Goal: Task Accomplishment & Management: Manage account settings

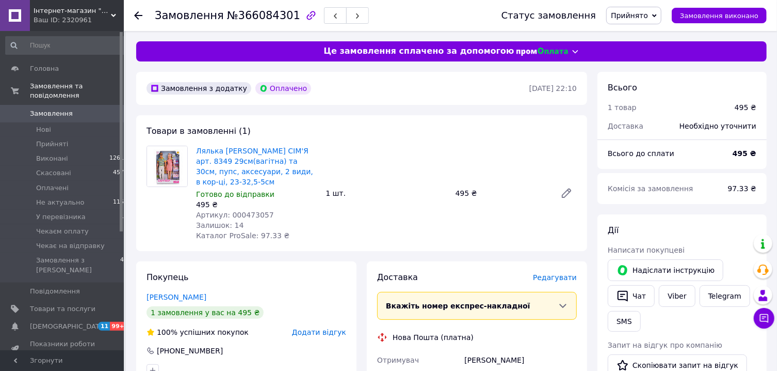
scroll to position [277, 0]
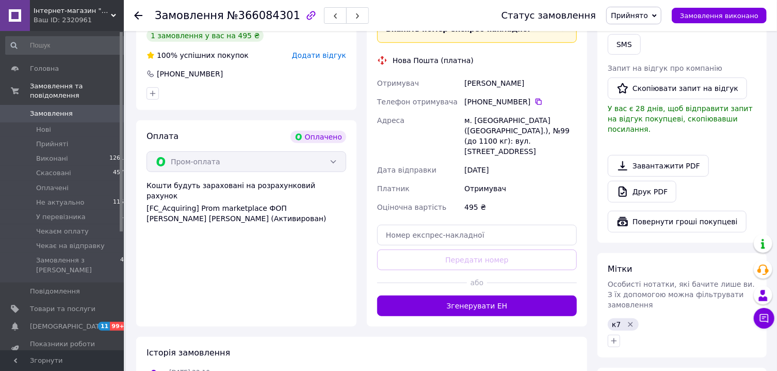
click at [140, 17] on icon at bounding box center [138, 15] width 8 height 8
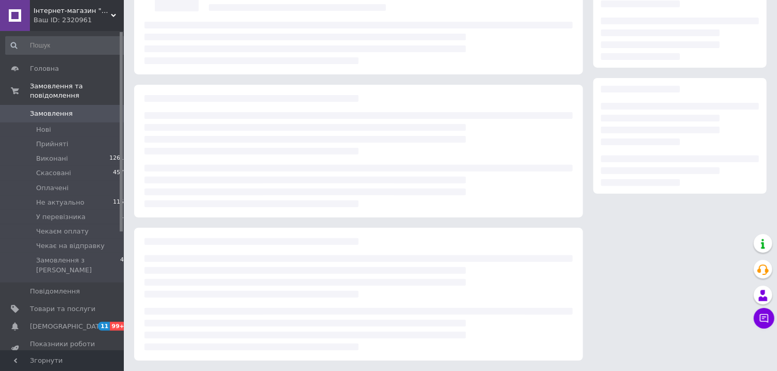
scroll to position [0, 0]
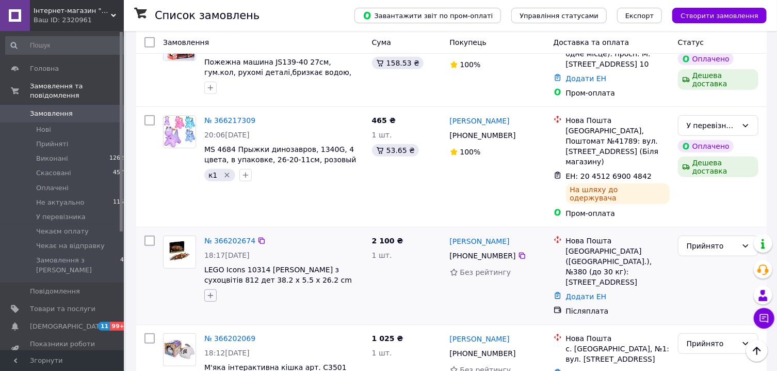
click at [212, 291] on icon "button" at bounding box center [210, 295] width 8 height 8
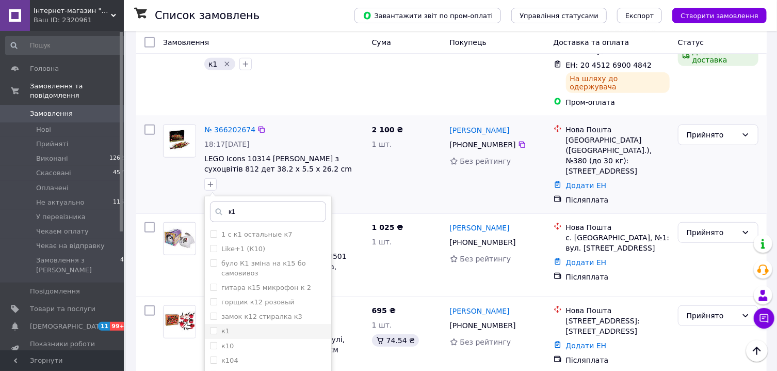
type input "к1"
click at [211, 327] on input "к1" at bounding box center [213, 330] width 7 height 7
checkbox input "true"
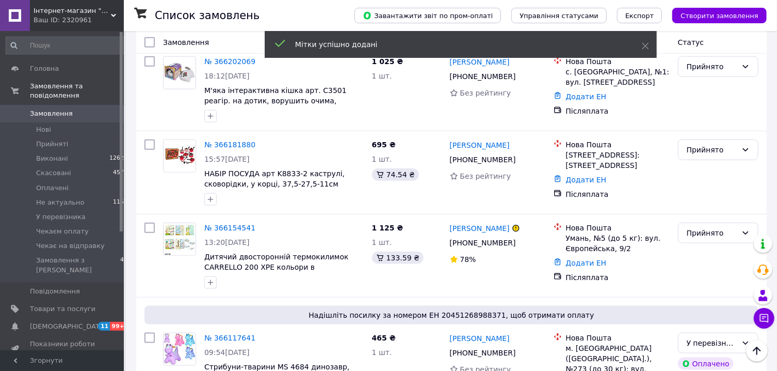
scroll to position [277, 0]
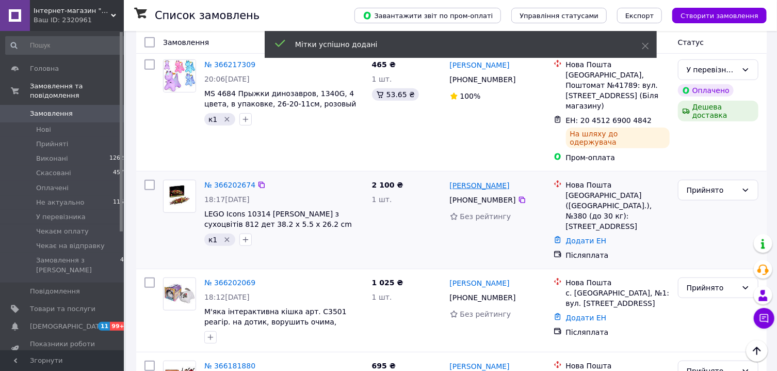
click at [469, 180] on link "[PERSON_NAME]" at bounding box center [480, 185] width 60 height 10
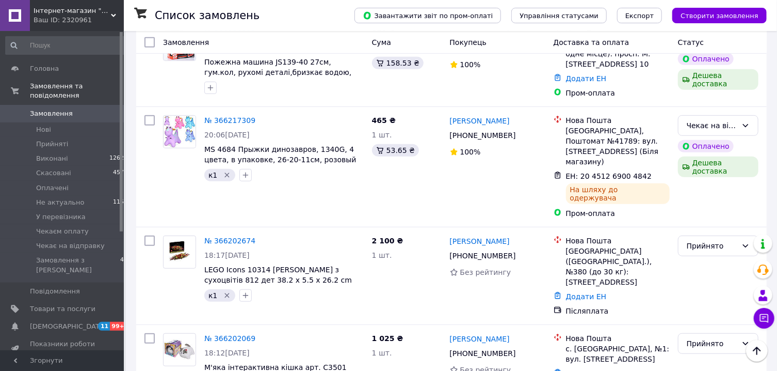
scroll to position [166, 0]
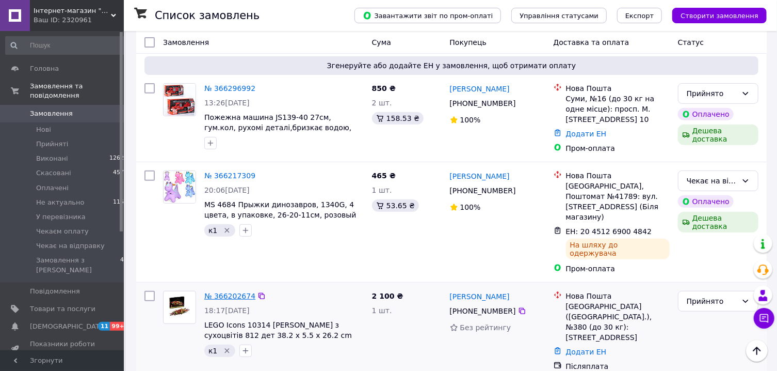
click at [237, 292] on link "№ 366202674" at bounding box center [229, 296] width 51 height 8
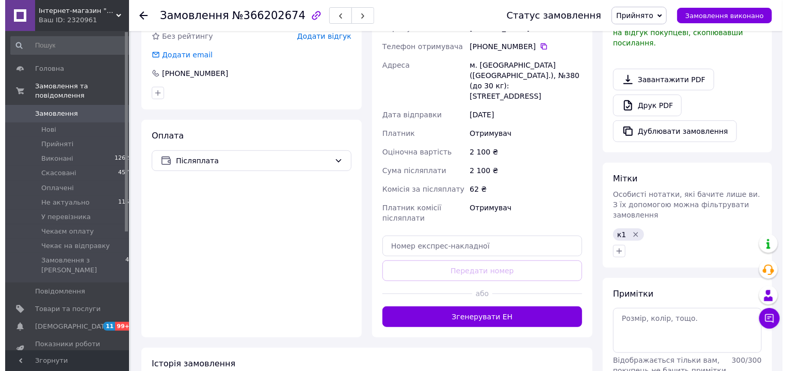
scroll to position [154, 0]
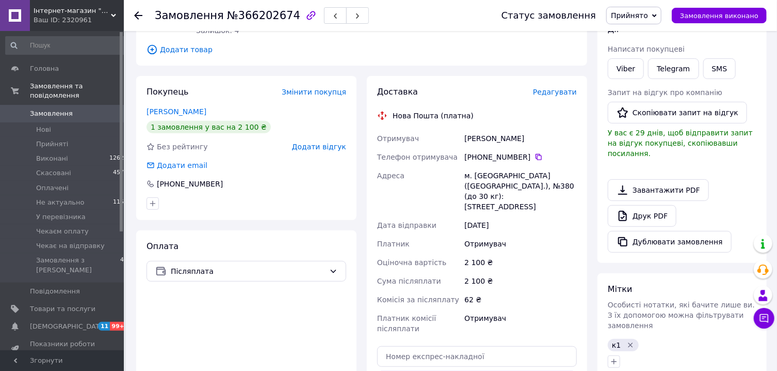
click at [558, 94] on span "Редагувати" at bounding box center [555, 92] width 44 height 8
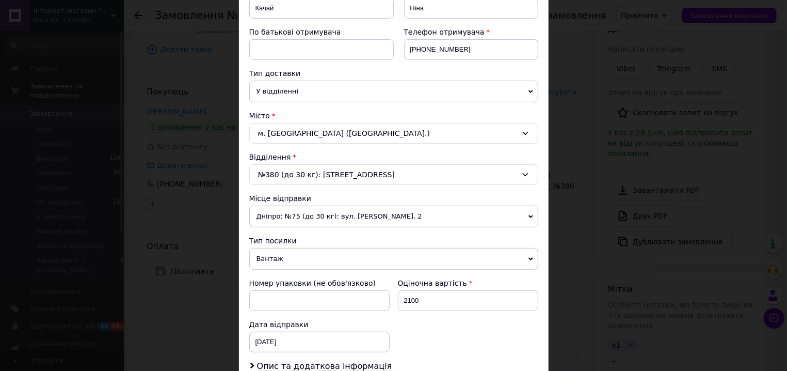
scroll to position [294, 0]
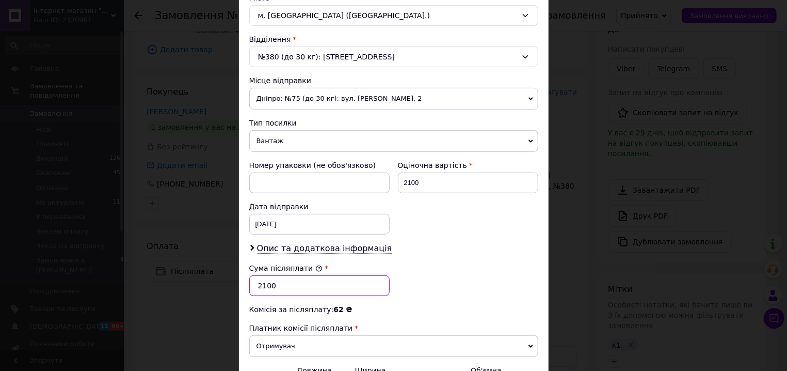
click at [263, 288] on input "2100" at bounding box center [319, 285] width 140 height 21
click at [249, 287] on input "2100" at bounding box center [319, 285] width 140 height 21
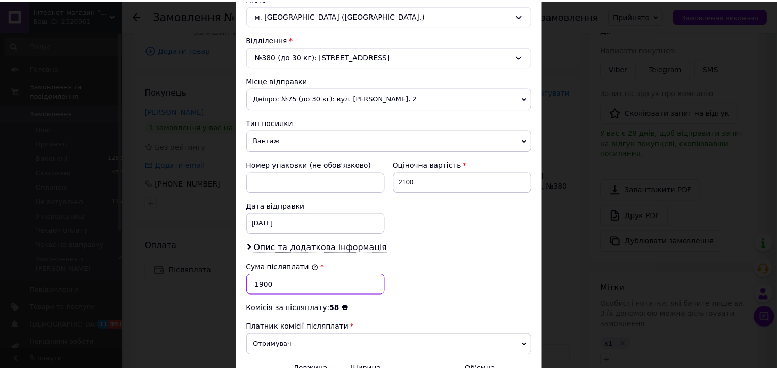
scroll to position [411, 0]
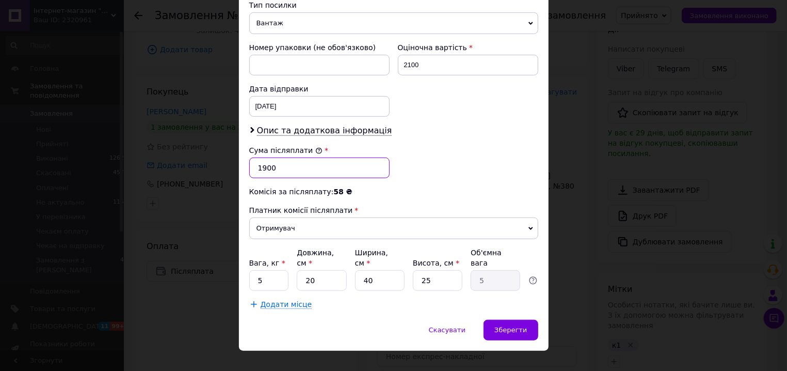
type input "1900"
drag, startPoint x: 303, startPoint y: 272, endPoint x: 270, endPoint y: 277, distance: 32.8
click at [297, 277] on input "20" at bounding box center [322, 280] width 50 height 21
type input "2"
type input "0.5"
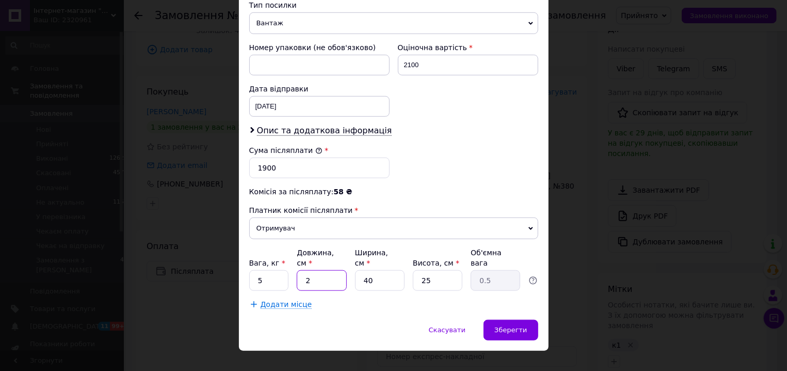
type input "27"
type input "6.75"
type input "27"
drag, startPoint x: 419, startPoint y: 270, endPoint x: 436, endPoint y: 271, distance: 16.5
click at [436, 271] on input "25" at bounding box center [438, 280] width 50 height 21
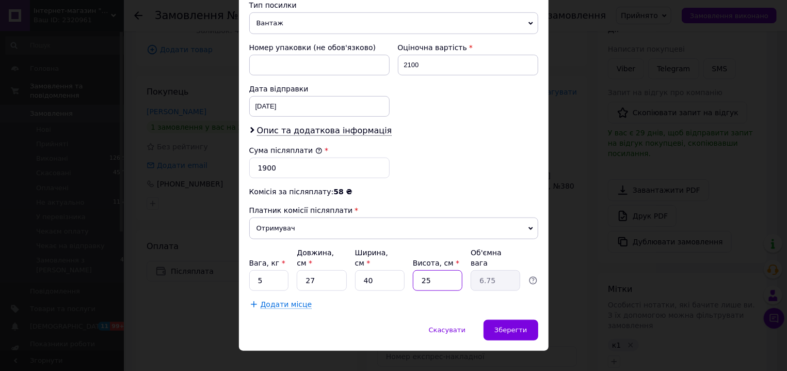
type input "2"
type input "0.54"
type input "7"
type input "1.89"
type input "7"
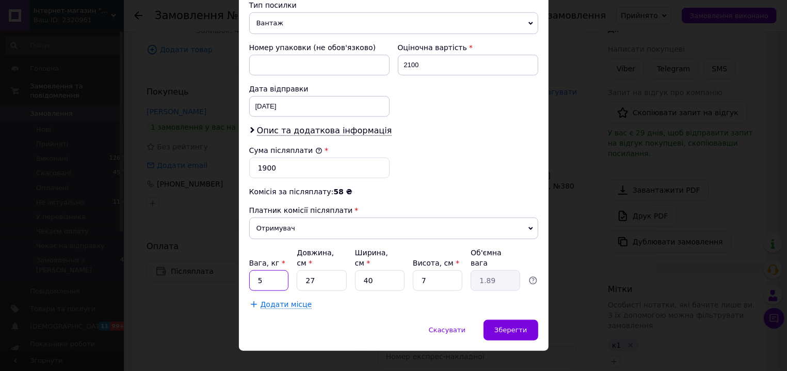
drag, startPoint x: 262, startPoint y: 275, endPoint x: 247, endPoint y: 277, distance: 15.7
click at [249, 277] on input "5" at bounding box center [269, 280] width 40 height 21
type input "2"
click at [505, 326] on span "Зберегти" at bounding box center [510, 330] width 33 height 8
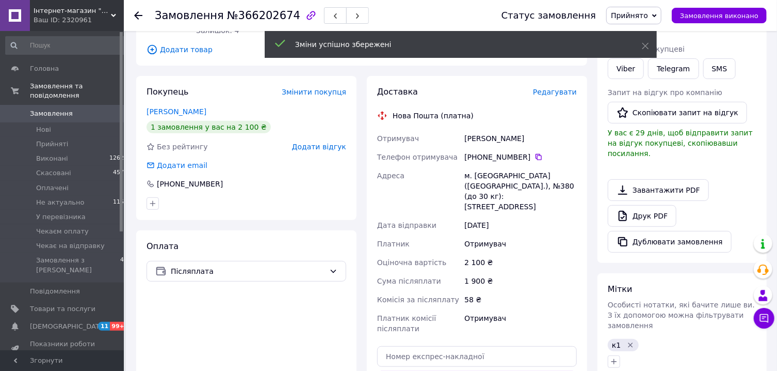
scroll to position [319, 0]
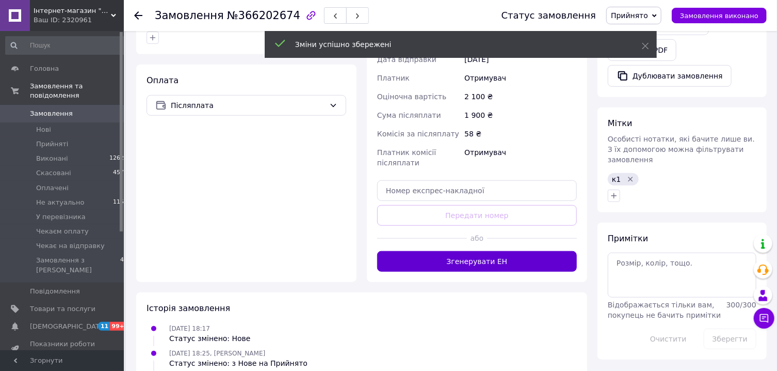
click at [489, 251] on button "Згенерувати ЕН" at bounding box center [477, 261] width 200 height 21
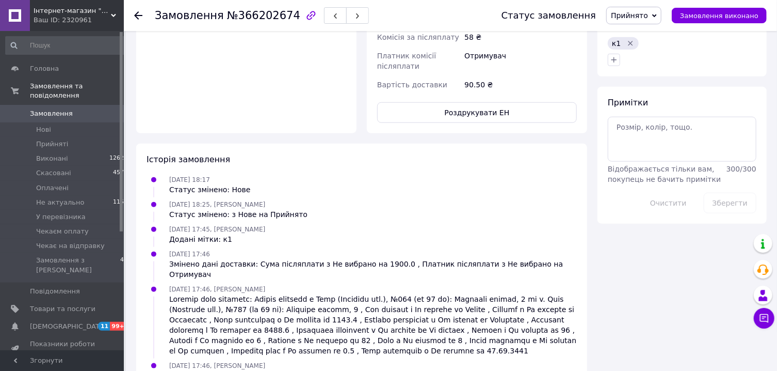
scroll to position [234, 0]
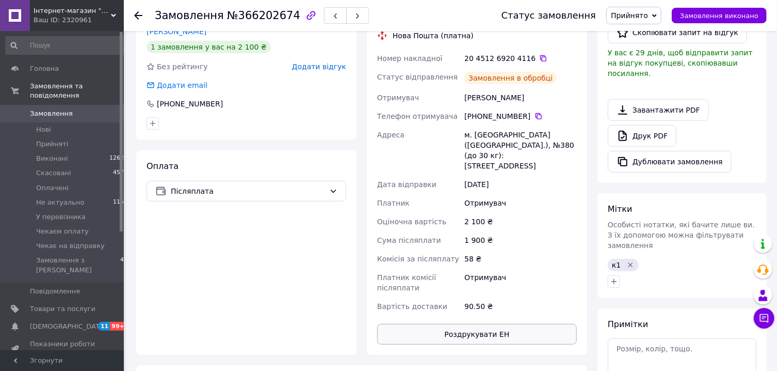
click at [473, 324] on button "Роздрукувати ЕН" at bounding box center [477, 334] width 200 height 21
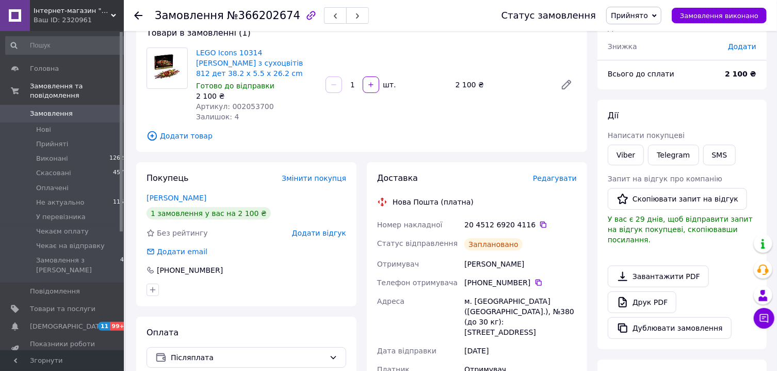
scroll to position [0, 0]
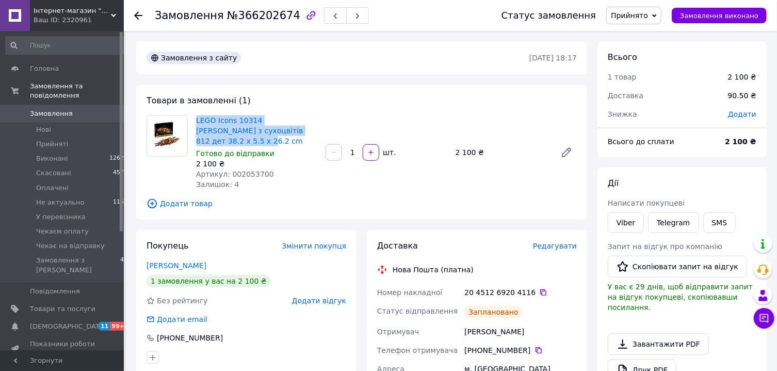
drag, startPoint x: 203, startPoint y: 139, endPoint x: 187, endPoint y: 115, distance: 29.5
click at [187, 115] on div "Товари в замовленні (1) LEGO Icons 10314 Ікебана з сухоцвітів 812 дет 38.2 x 5.…" at bounding box center [361, 152] width 451 height 135
copy div "LEGO Icons 10314 [PERSON_NAME] з сухоцвітів 812 дет 38.2 x 5.5 x 26.2 cm"
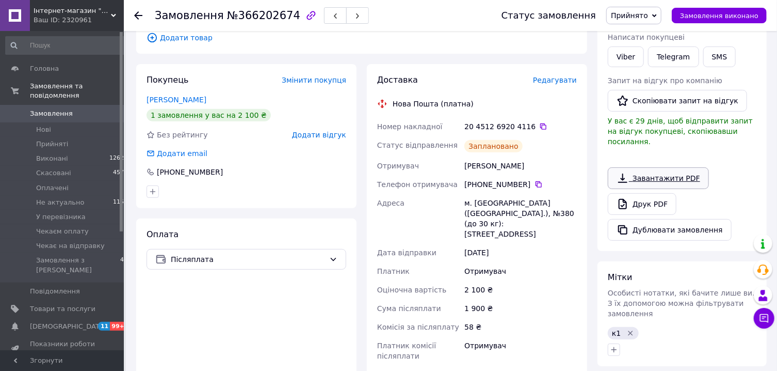
click at [648, 169] on link "Завантажити PDF" at bounding box center [658, 178] width 101 height 22
click at [673, 167] on link "Завантажити PDF" at bounding box center [658, 178] width 101 height 22
click at [138, 17] on icon at bounding box center [138, 15] width 8 height 8
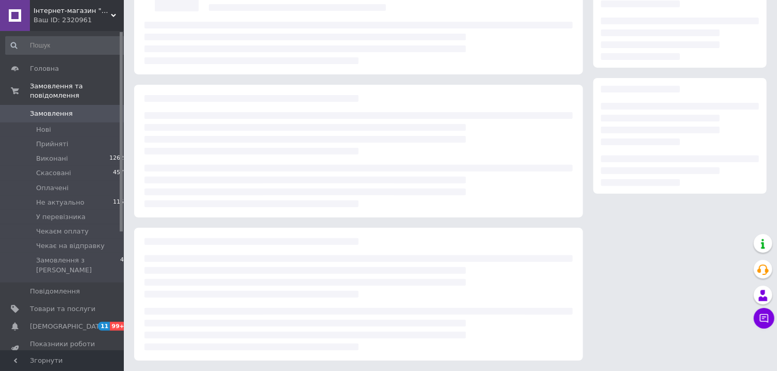
scroll to position [101, 0]
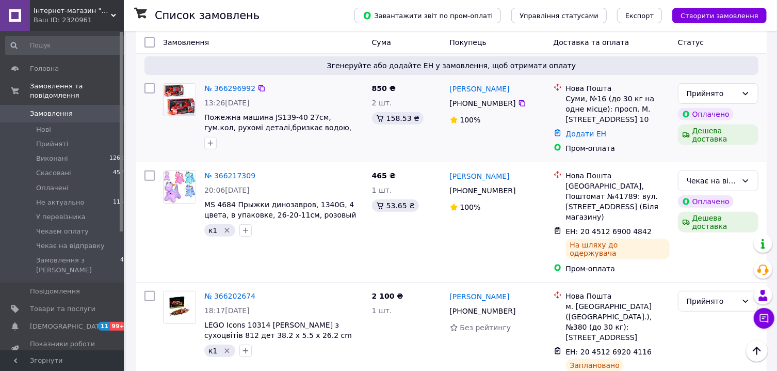
scroll to position [221, 0]
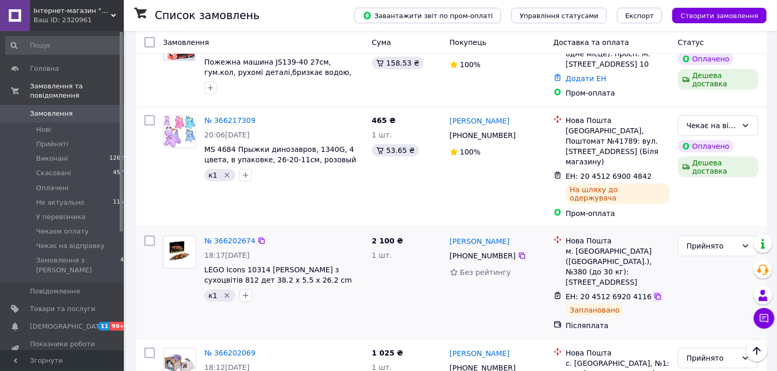
click at [654, 292] on icon at bounding box center [658, 296] width 8 height 8
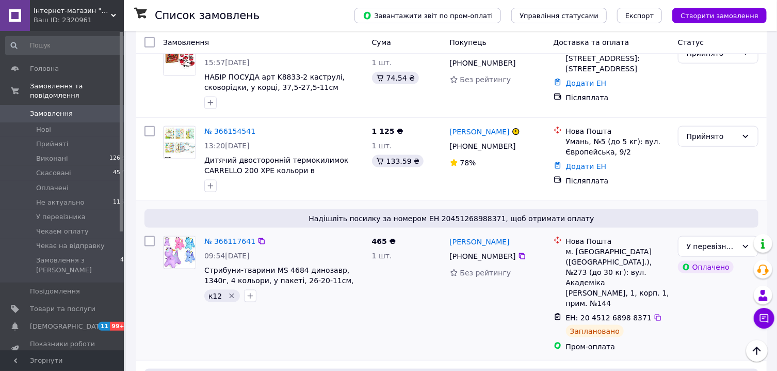
scroll to position [719, 0]
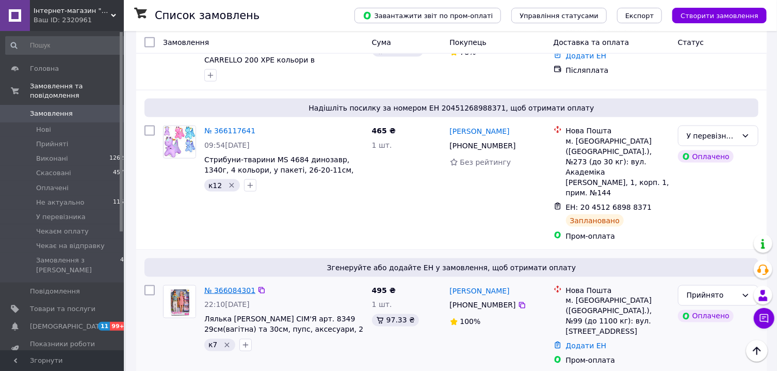
click at [228, 286] on link "№ 366084301" at bounding box center [229, 290] width 51 height 8
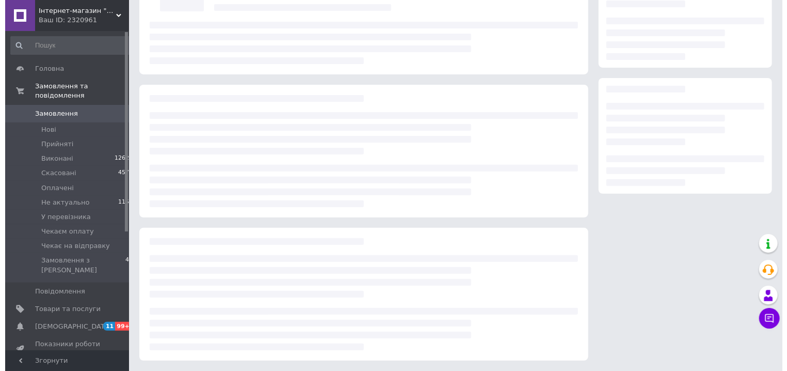
scroll to position [101, 0]
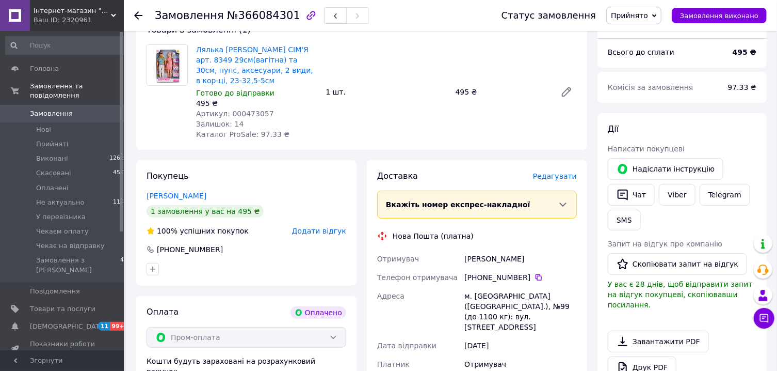
click at [558, 174] on span "Редагувати" at bounding box center [555, 176] width 44 height 8
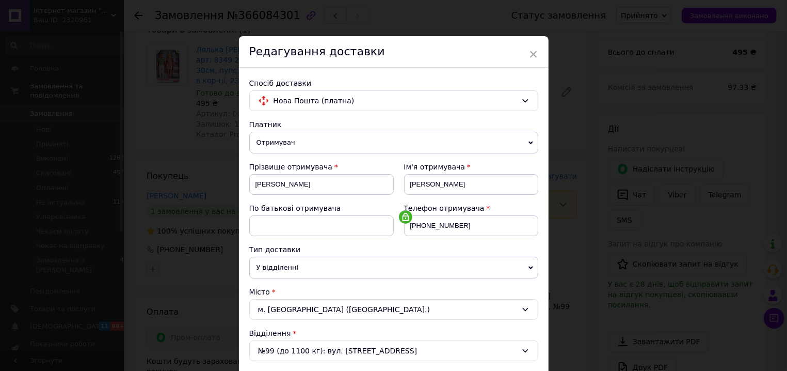
scroll to position [176, 0]
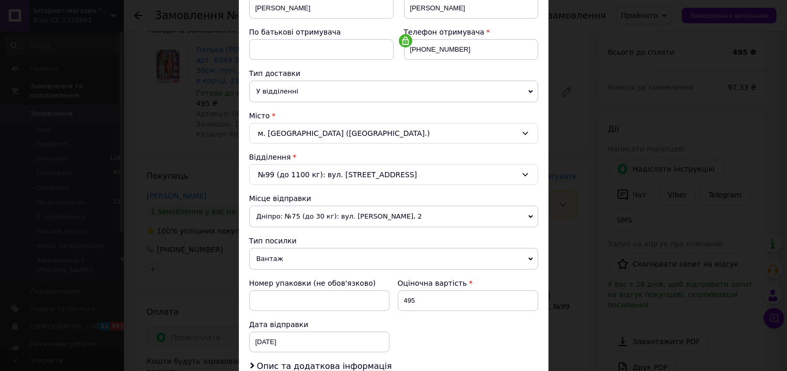
click at [296, 221] on span "Дніпро: №75 (до 30 кг): вул. [PERSON_NAME], 2" at bounding box center [393, 216] width 289 height 22
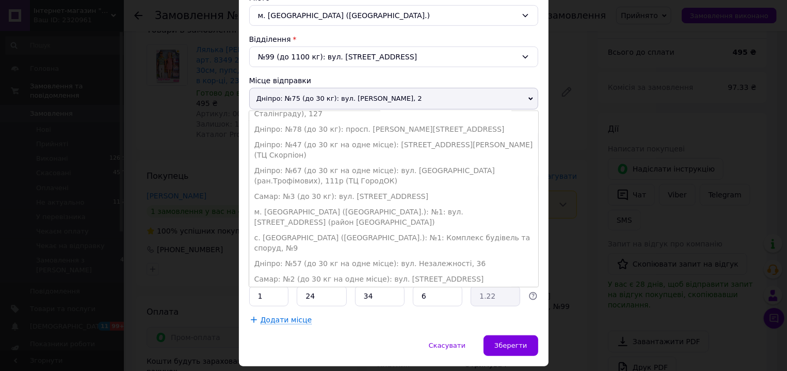
scroll to position [316, 0]
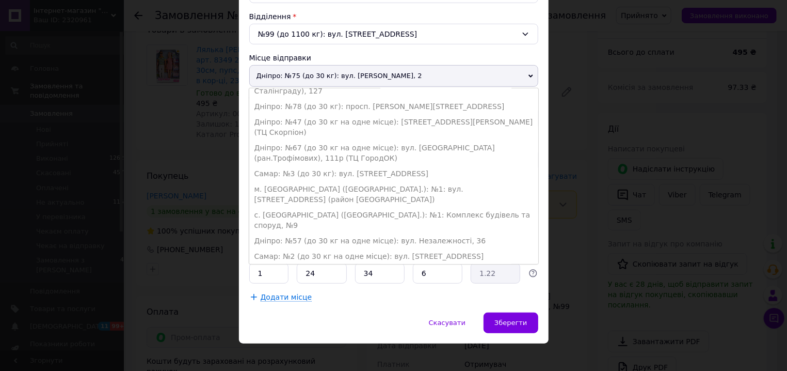
click at [282, 283] on link "Додати ще місце відправки" at bounding box center [307, 287] width 106 height 8
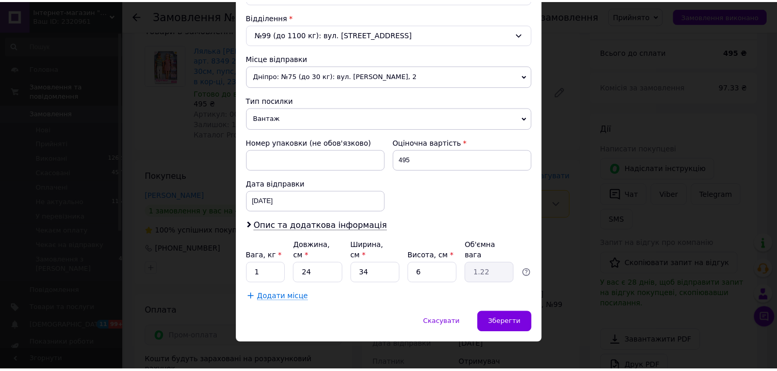
scroll to position [0, 0]
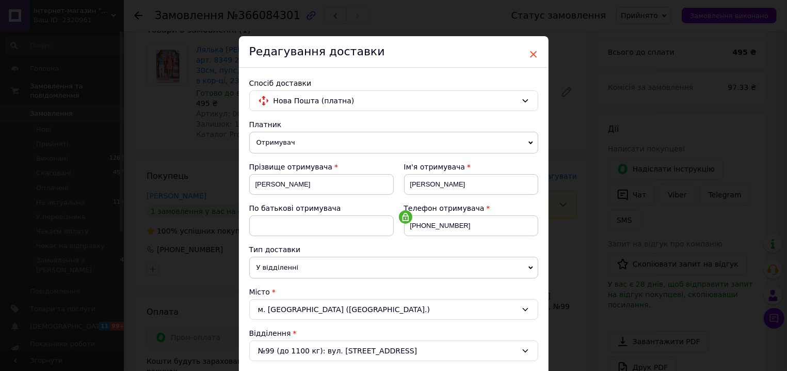
click at [529, 54] on span "×" at bounding box center [533, 54] width 9 height 18
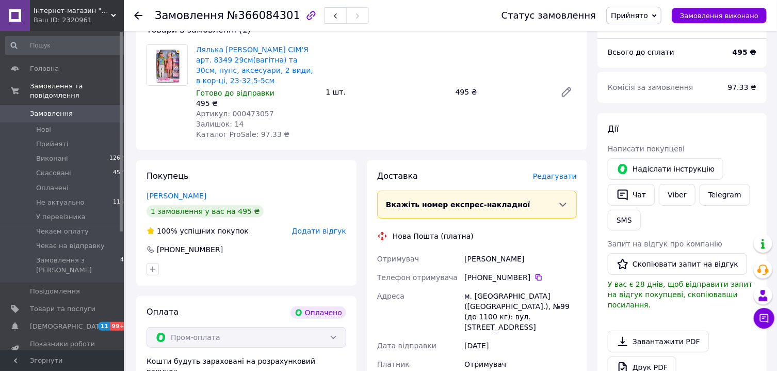
click at [142, 14] on icon at bounding box center [138, 15] width 8 height 8
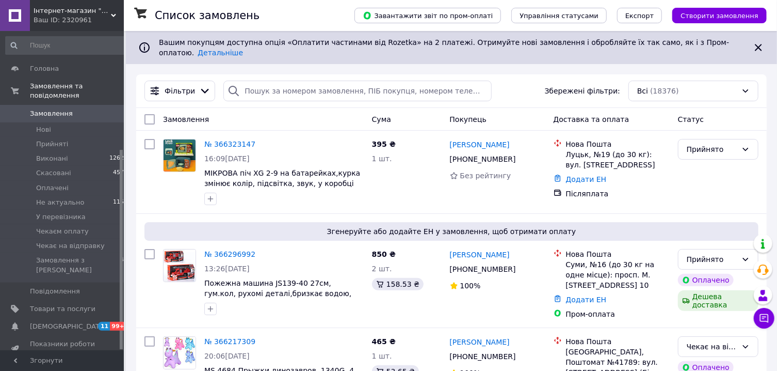
scroll to position [277, 0]
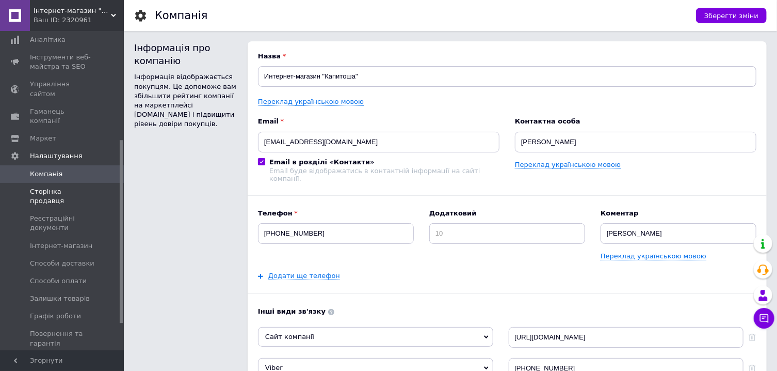
scroll to position [1051, 0]
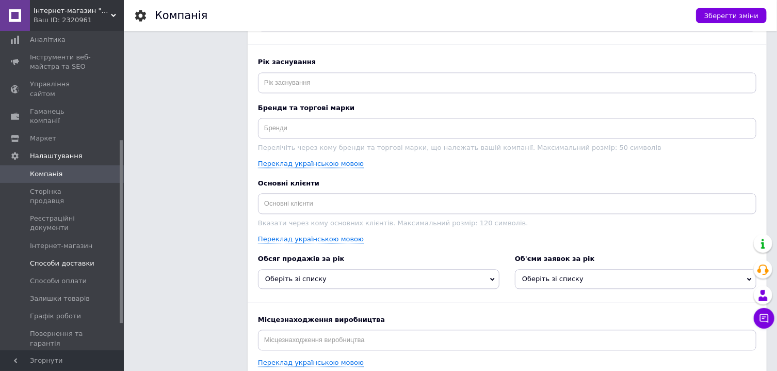
click at [68, 259] on span "Способи доставки" at bounding box center [62, 263] width 65 height 9
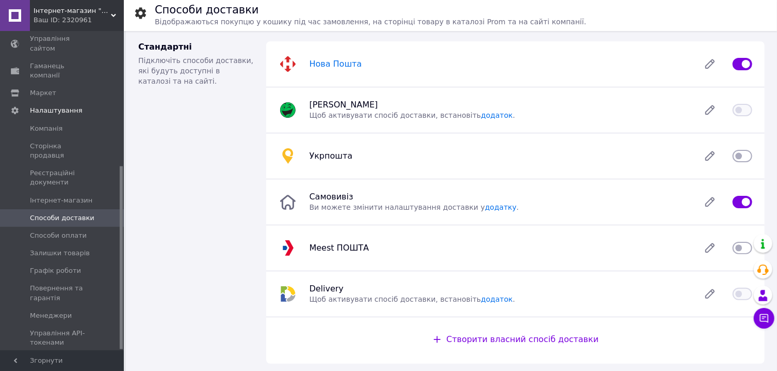
click at [328, 65] on span "Нова Пошта" at bounding box center [336, 64] width 53 height 10
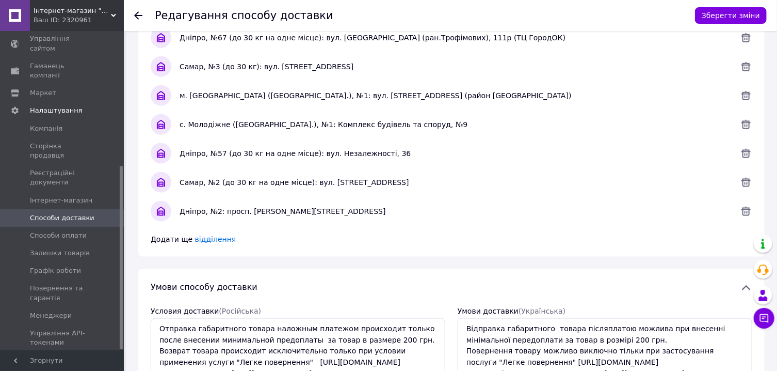
scroll to position [719, 0]
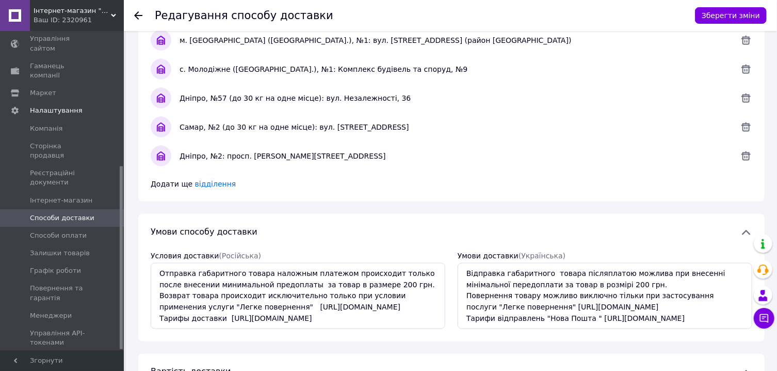
click at [213, 182] on span "відділення" at bounding box center [215, 184] width 41 height 8
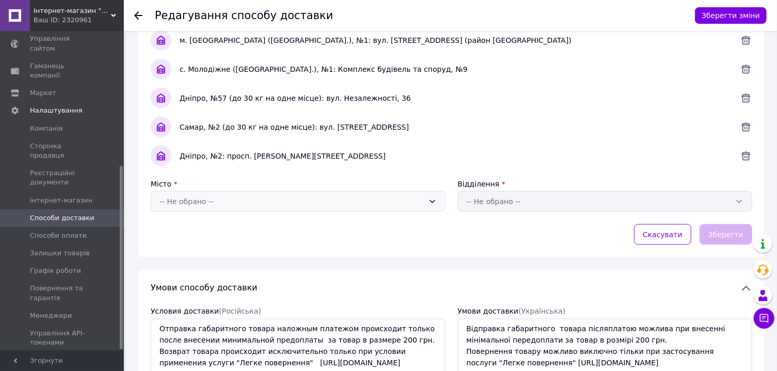
click at [441, 198] on div "-- Не обрано --" at bounding box center [298, 201] width 295 height 21
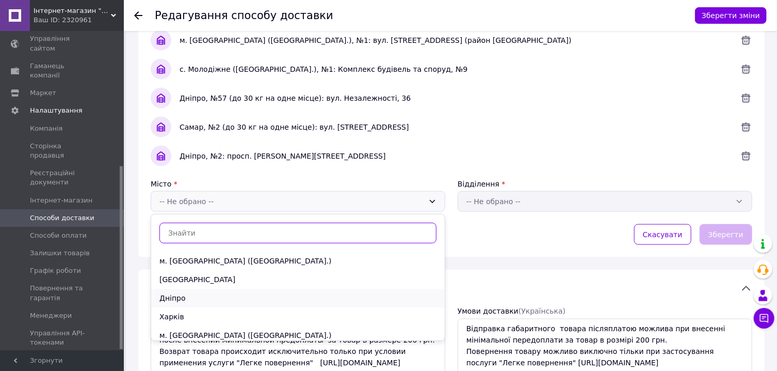
click at [181, 296] on div "Дніпро" at bounding box center [298, 297] width 294 height 19
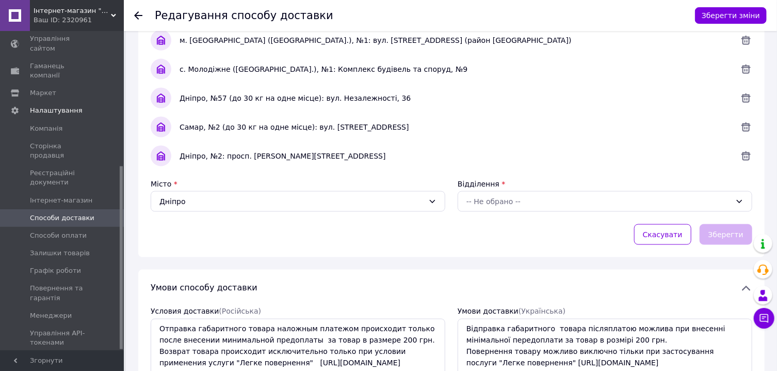
click at [496, 206] on div "-- Не обрано --" at bounding box center [599, 201] width 265 height 11
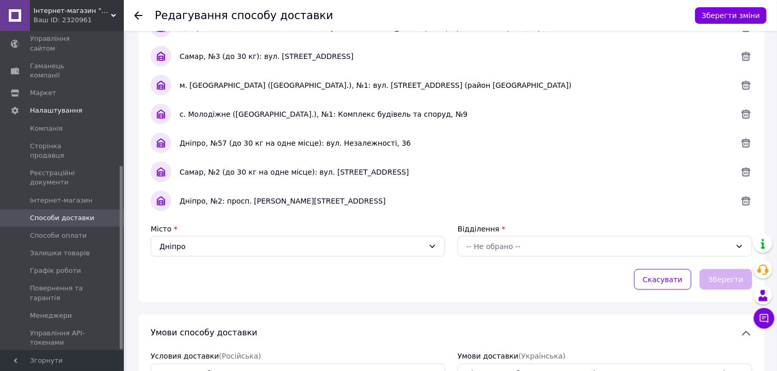
scroll to position [619, 0]
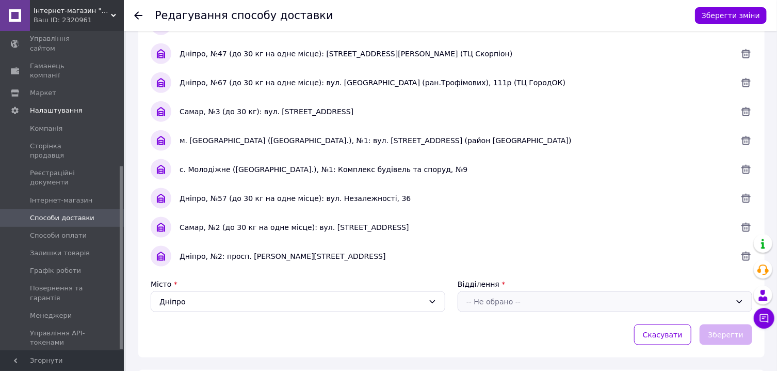
click at [512, 302] on div "-- Не обрано --" at bounding box center [599, 301] width 265 height 11
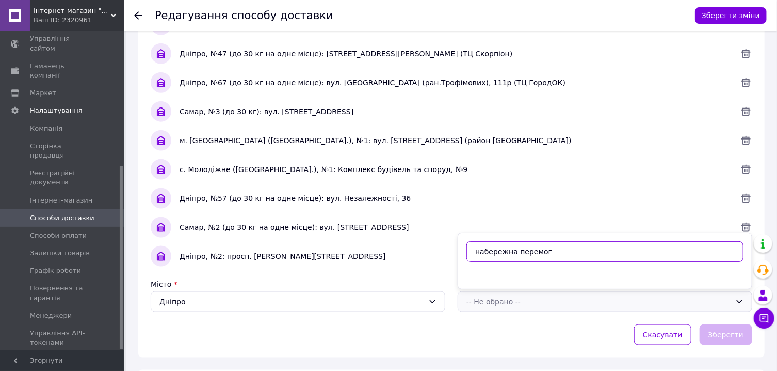
type input "набережна перемо"
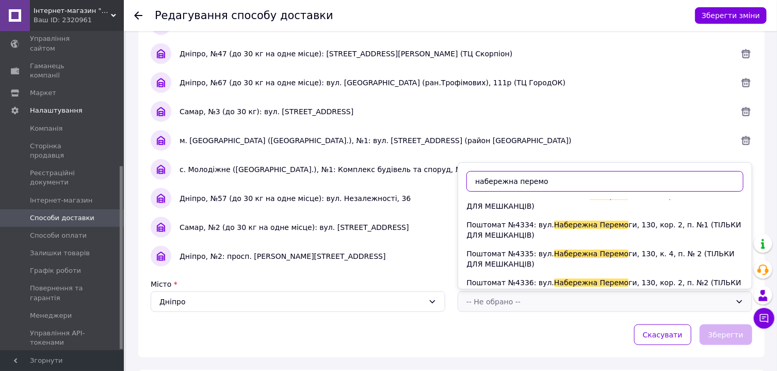
scroll to position [0, 0]
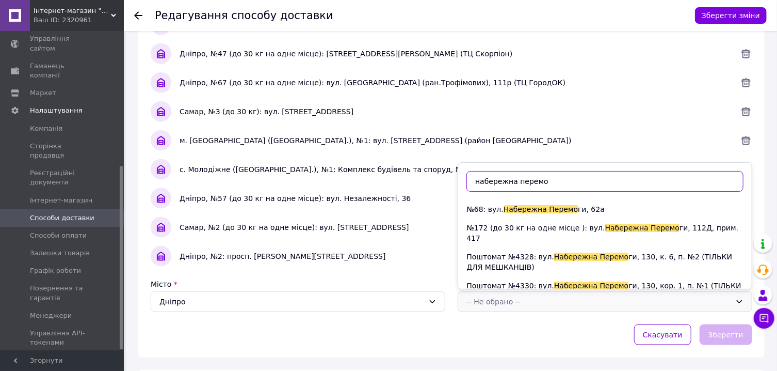
click at [133, 19] on div "Редагування способу доставки Зберегти зміни" at bounding box center [450, 15] width 653 height 31
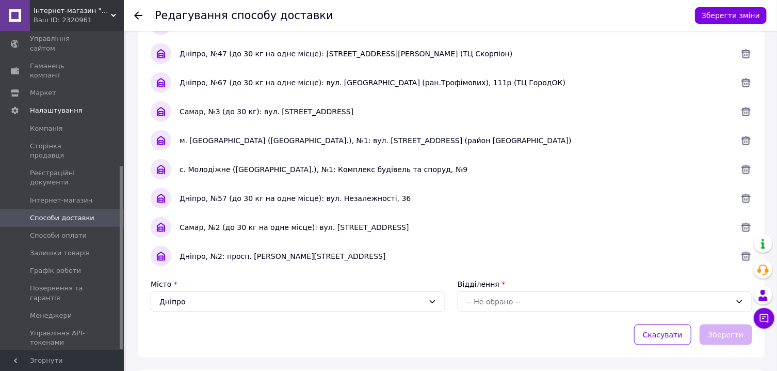
click at [135, 19] on icon at bounding box center [138, 15] width 8 height 8
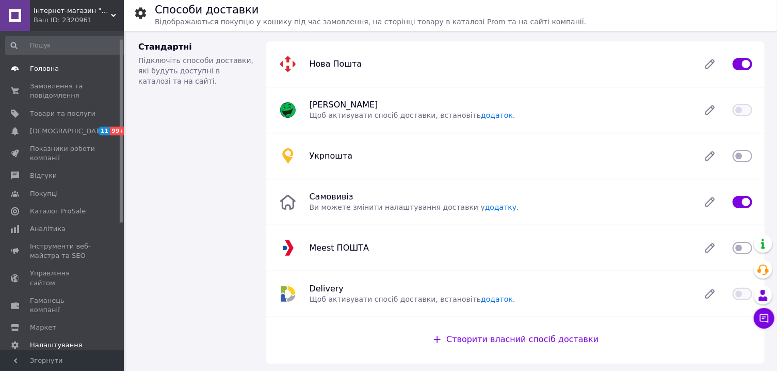
click at [48, 68] on span "Головна" at bounding box center [44, 68] width 29 height 9
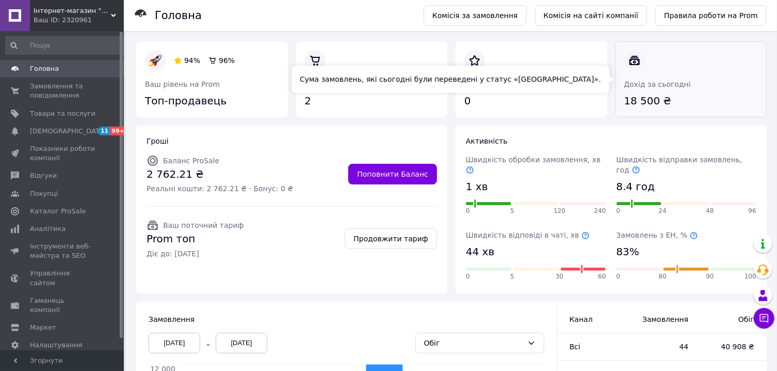
click at [624, 108] on link at bounding box center [624, 108] width 0 height 0
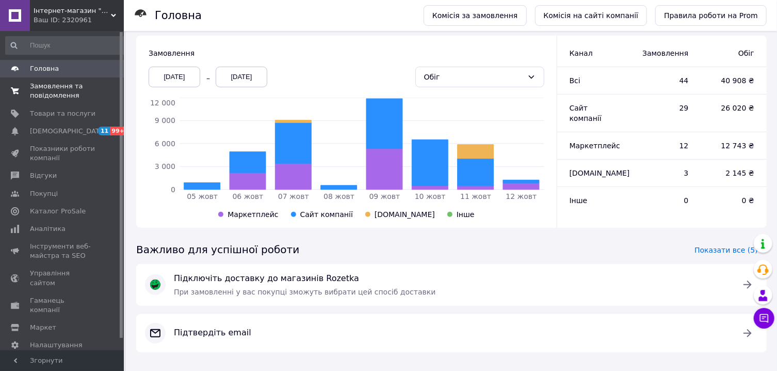
click at [54, 91] on span "Замовлення та повідомлення" at bounding box center [63, 91] width 66 height 19
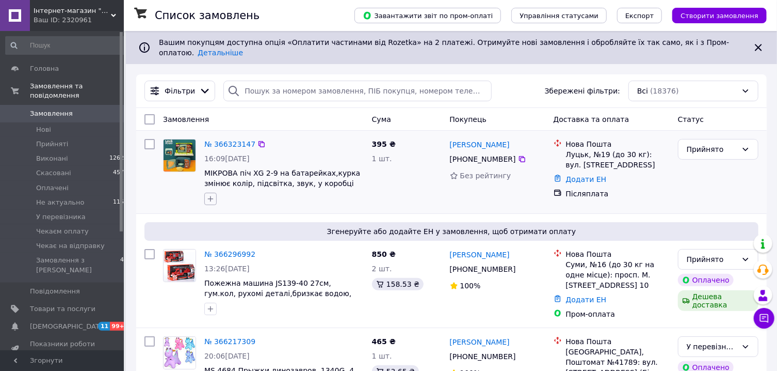
click at [212, 195] on icon "button" at bounding box center [210, 199] width 8 height 8
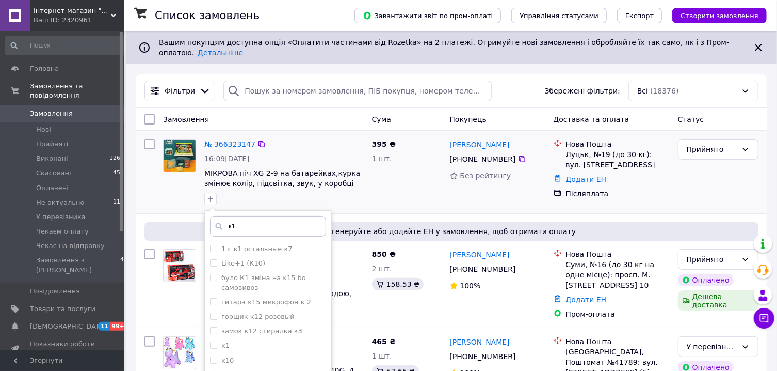
scroll to position [166, 0]
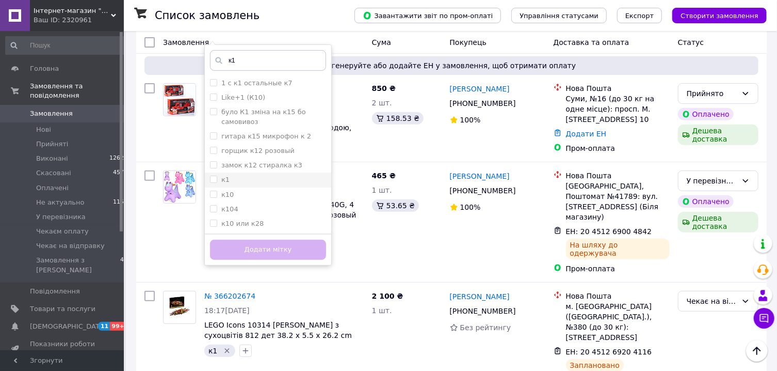
type input "к1"
click at [215, 175] on input "к1" at bounding box center [213, 178] width 7 height 7
checkbox input "true"
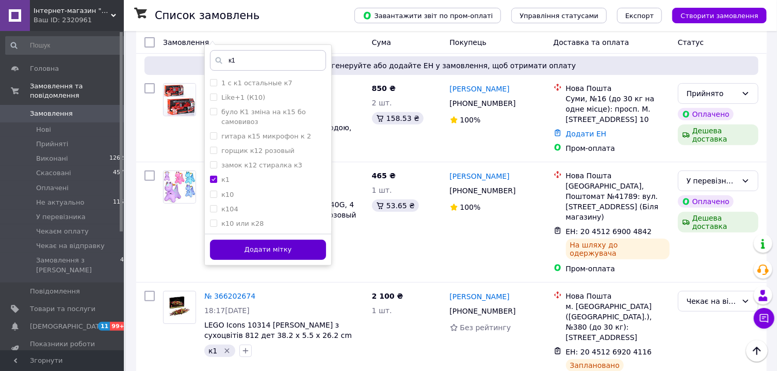
click at [298, 241] on button "Додати мітку" at bounding box center [268, 249] width 116 height 20
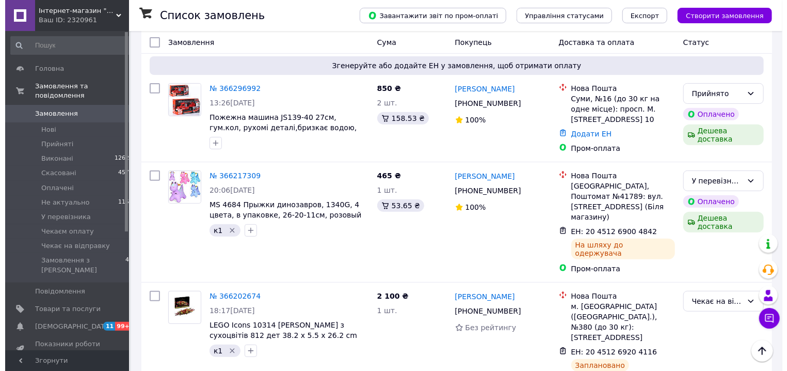
scroll to position [0, 0]
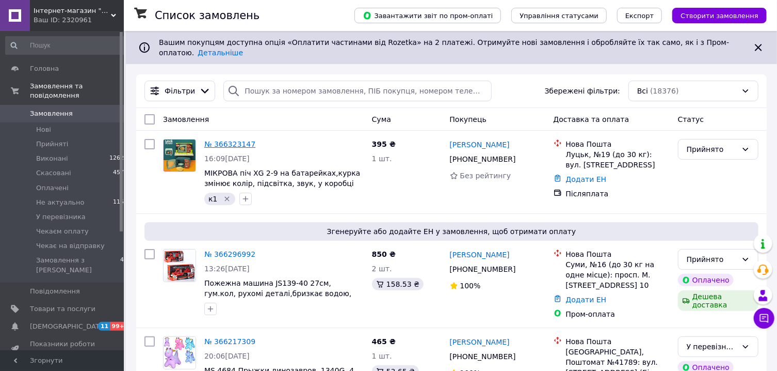
click at [236, 140] on link "№ 366323147" at bounding box center [229, 144] width 51 height 8
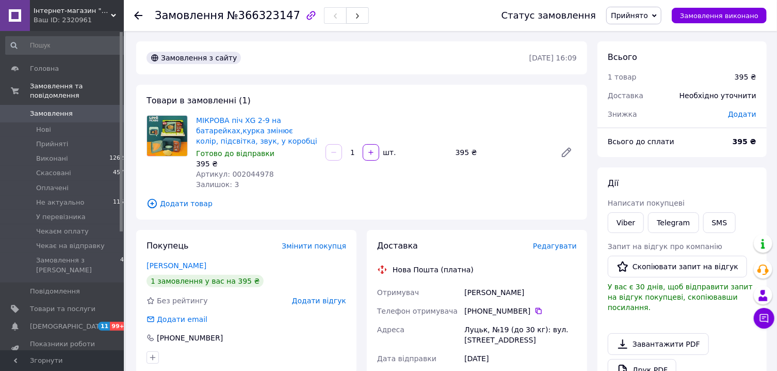
click at [564, 248] on span "Редагувати" at bounding box center [555, 246] width 44 height 8
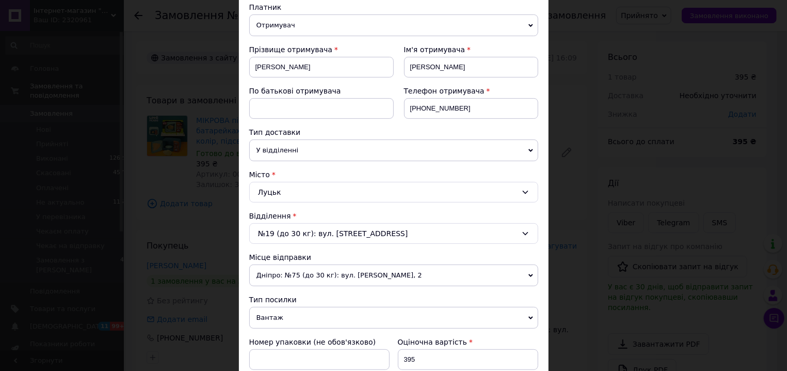
scroll to position [294, 0]
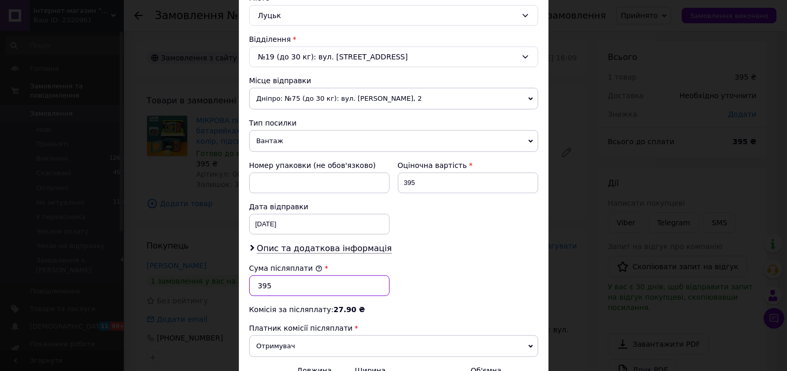
drag, startPoint x: 255, startPoint y: 285, endPoint x: 246, endPoint y: 291, distance: 11.3
click at [249, 291] on input "395" at bounding box center [319, 285] width 140 height 21
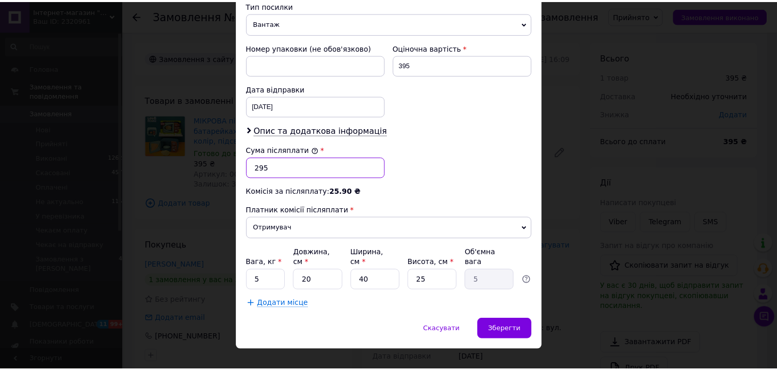
scroll to position [419, 0]
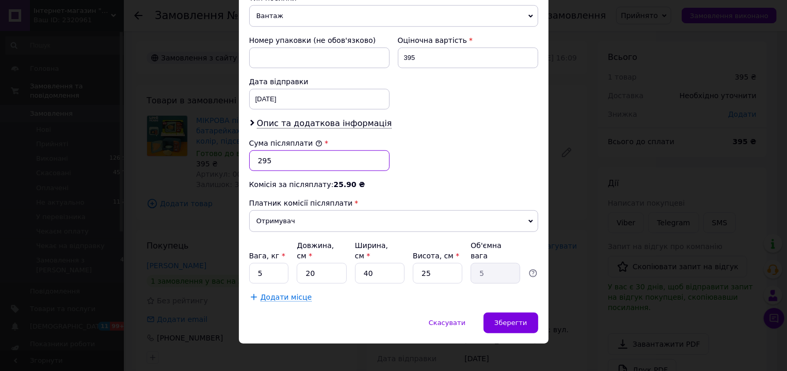
type input "295"
drag, startPoint x: 370, startPoint y: 268, endPoint x: 350, endPoint y: 261, distance: 20.6
click at [355, 263] on input "40" at bounding box center [380, 273] width 50 height 21
type input "2"
type input "0.25"
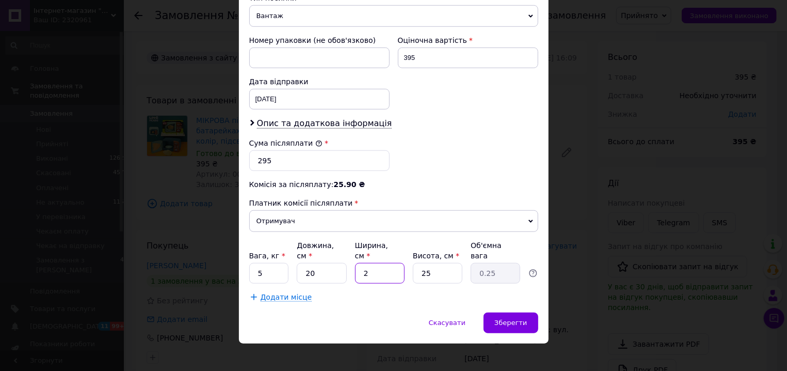
type input "20"
type input "2.5"
type input "20"
drag, startPoint x: 422, startPoint y: 265, endPoint x: 430, endPoint y: 268, distance: 8.7
click at [430, 268] on input "25" at bounding box center [438, 273] width 50 height 21
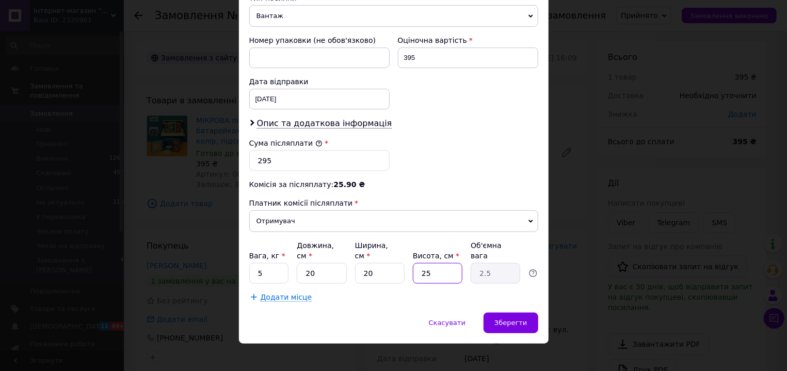
type input "29"
type input "2.9"
type input "29"
drag, startPoint x: 262, startPoint y: 263, endPoint x: 237, endPoint y: 265, distance: 24.8
click at [249, 265] on input "5" at bounding box center [269, 273] width 40 height 21
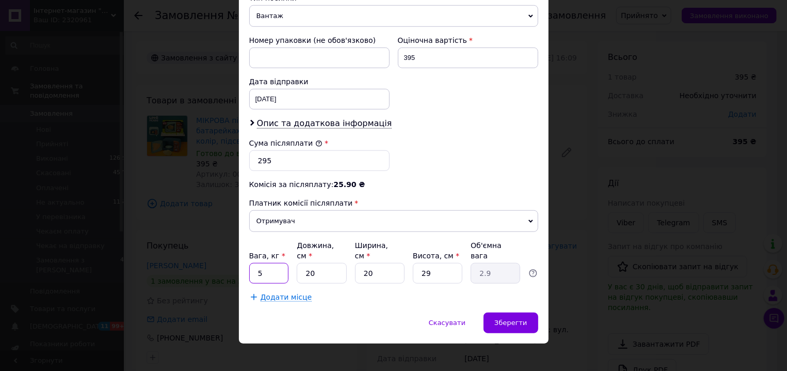
type input "3"
type input "2"
click at [519, 318] on span "Зберегти" at bounding box center [510, 322] width 33 height 8
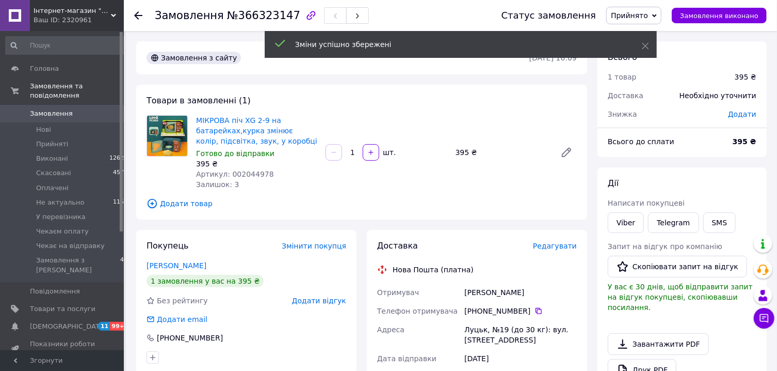
scroll to position [332, 0]
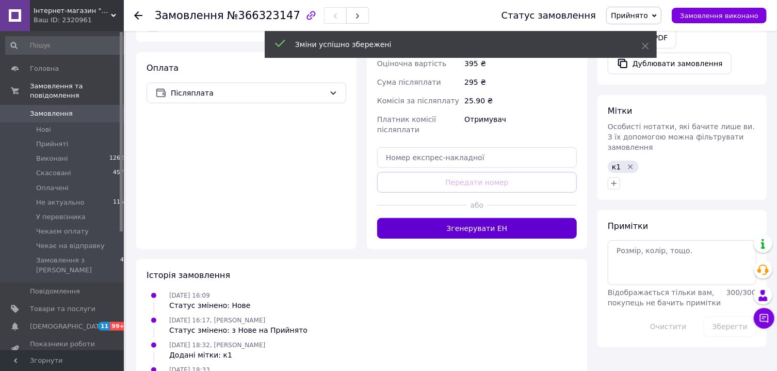
click at [492, 232] on button "Згенерувати ЕН" at bounding box center [477, 228] width 200 height 21
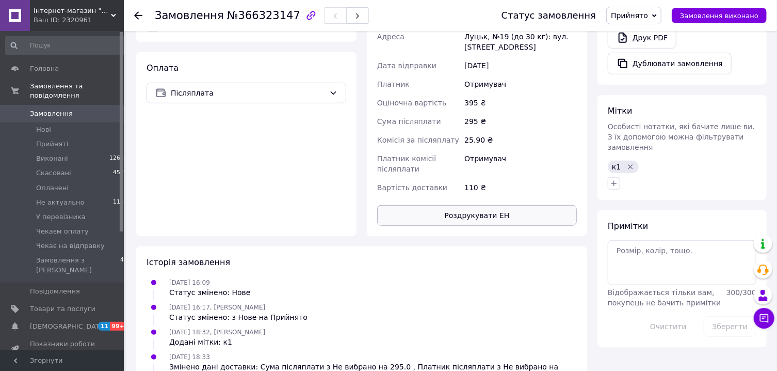
click at [492, 218] on button "Роздрукувати ЕН" at bounding box center [477, 215] width 200 height 21
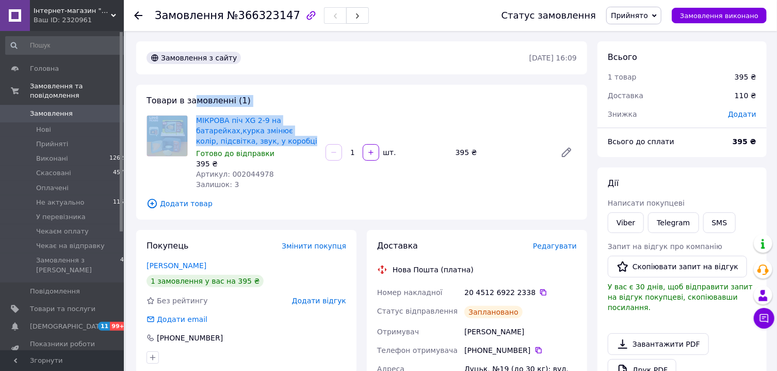
drag, startPoint x: 284, startPoint y: 145, endPoint x: 191, endPoint y: 108, distance: 100.3
click at [191, 108] on div "Товари в замовленні (1) МІКРОВА піч XG 2-9 на батарейках,курка змінює колір, пі…" at bounding box center [361, 152] width 451 height 135
copy div "мовленні (1) МІКРОВА піч XG 2-9 на батарейках,курка змінює колір, підсвітка, зв…"
click at [292, 145] on span "МІКРОВА піч XG 2-9 на батарейках,курка змінює колір, підсвітка, звук, у коробці" at bounding box center [256, 130] width 121 height 31
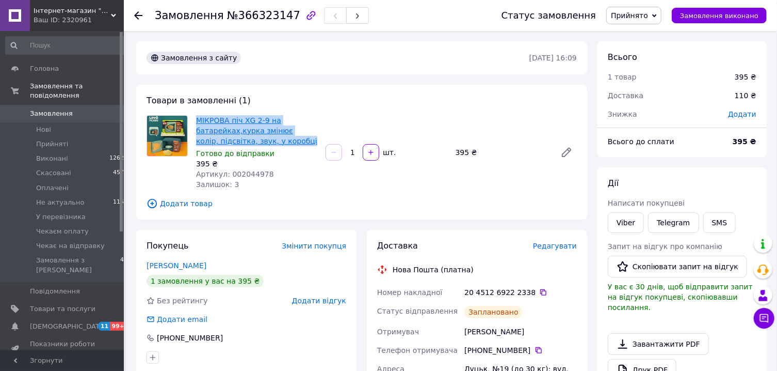
drag, startPoint x: 271, startPoint y: 143, endPoint x: 197, endPoint y: 123, distance: 77.0
click at [197, 123] on span "МІКРОВА піч XG 2-9 на батарейках,курка змінює колір, підсвітка, звук, у коробці" at bounding box center [256, 130] width 121 height 31
copy link "МІКРОВА піч XG 2-9 на батарейках,курка змінює колір, підсвітка, звук, у коробці"
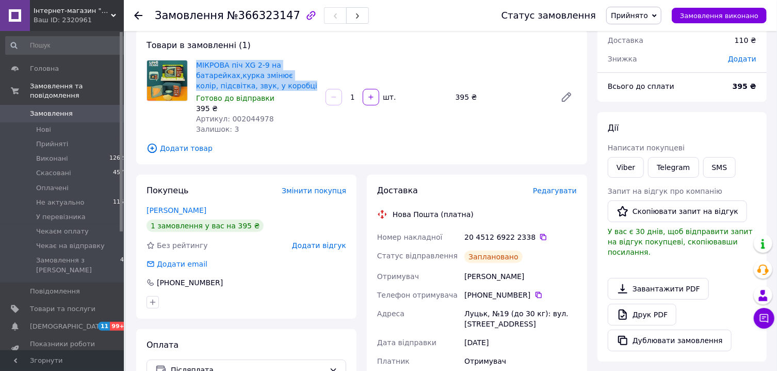
scroll to position [277, 0]
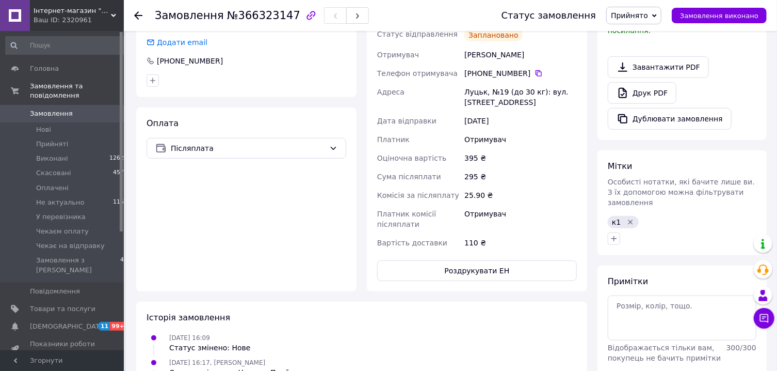
click at [735, 57] on div "Завантажити PDF   Друк PDF   Дублювати замовлення" at bounding box center [682, 92] width 149 height 73
click at [668, 56] on link "Завантажити PDF" at bounding box center [658, 67] width 101 height 22
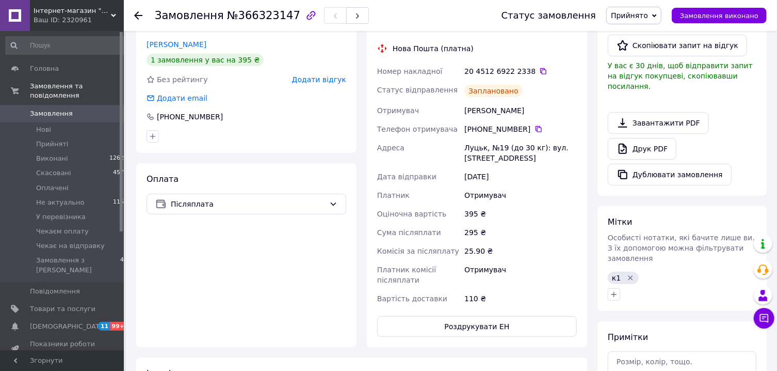
scroll to position [55, 0]
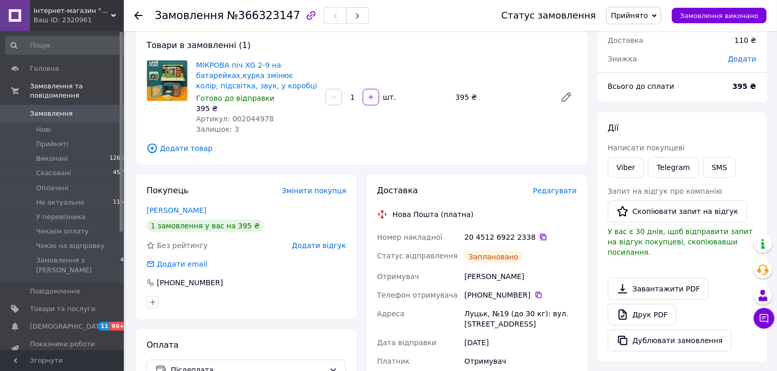
click at [539, 236] on icon at bounding box center [543, 237] width 8 height 8
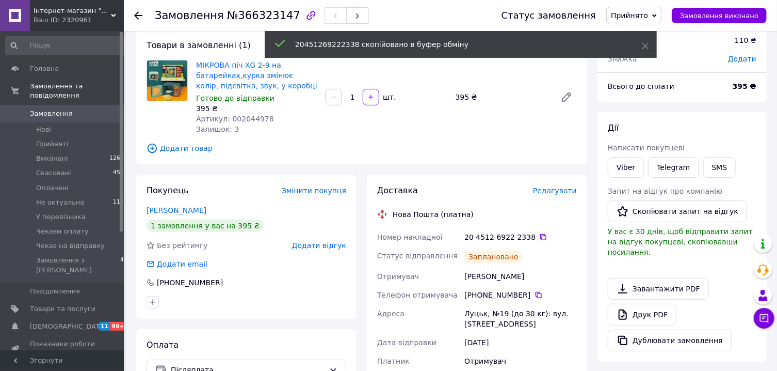
click at [141, 13] on icon at bounding box center [138, 15] width 8 height 8
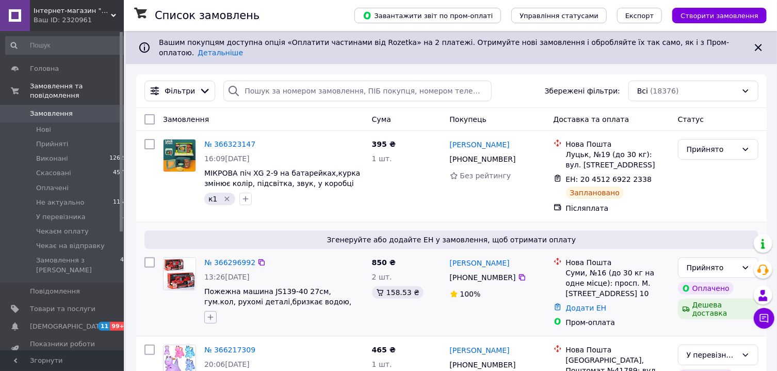
click at [212, 313] on icon "button" at bounding box center [210, 317] width 8 height 8
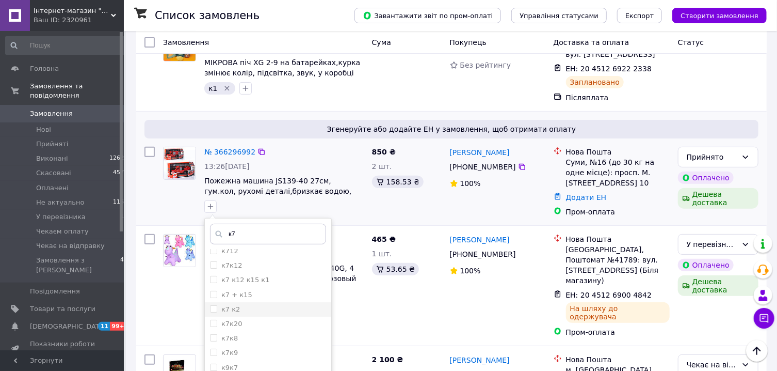
scroll to position [110, 0]
type input "к7"
click at [214, 287] on input "к7" at bounding box center [213, 290] width 7 height 7
checkbox input "true"
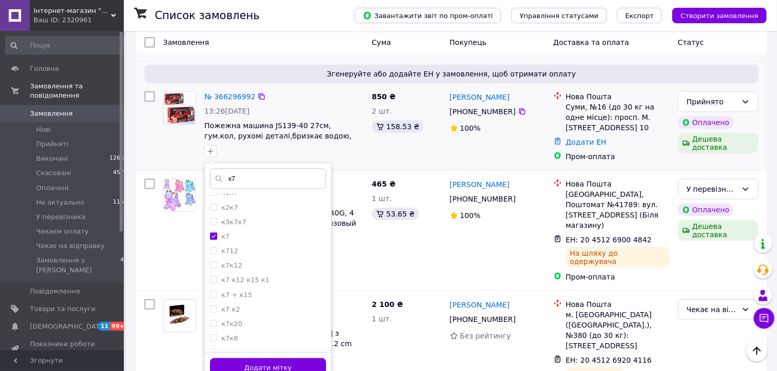
scroll to position [221, 0]
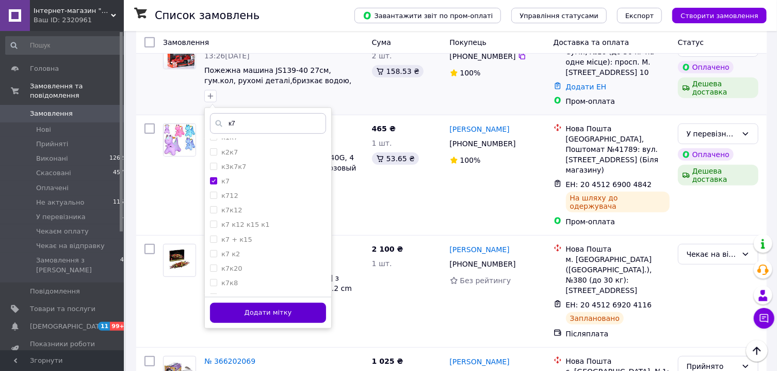
click at [268, 308] on button "Додати мітку" at bounding box center [268, 312] width 116 height 20
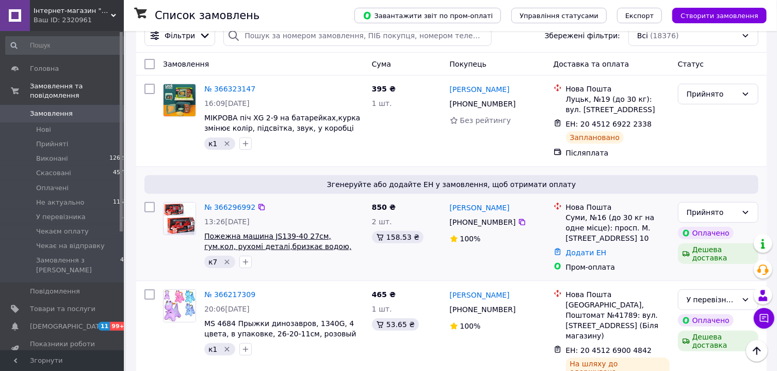
scroll to position [0, 0]
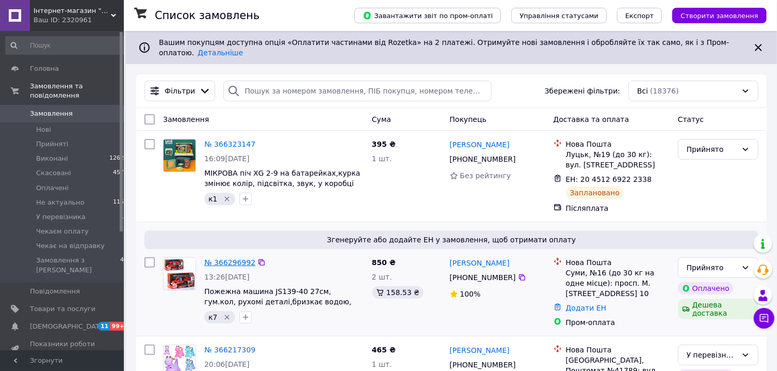
click at [231, 258] on link "№ 366296992" at bounding box center [229, 262] width 51 height 8
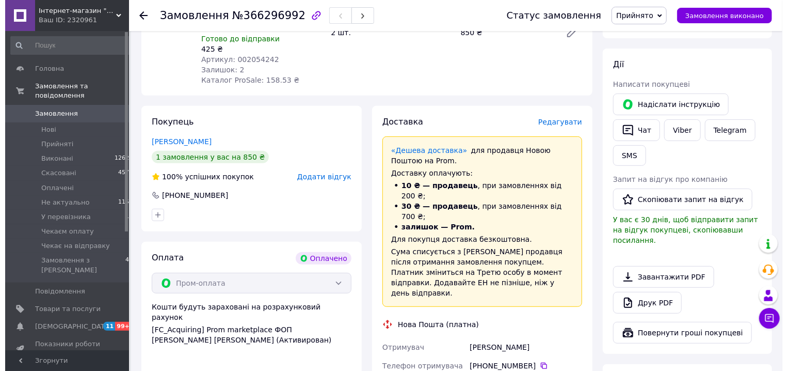
scroll to position [110, 0]
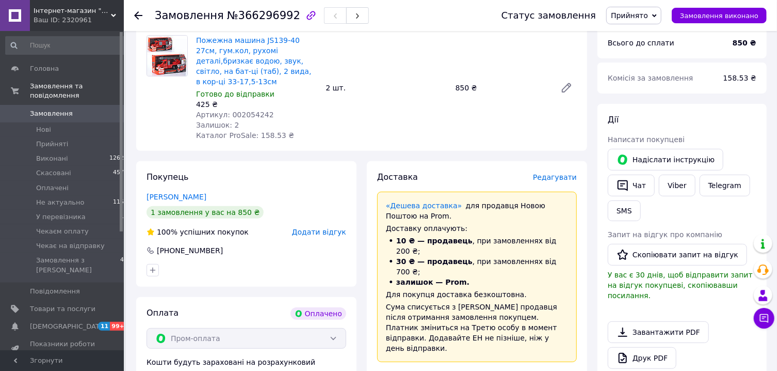
click at [559, 173] on span "Редагувати" at bounding box center [555, 177] width 44 height 8
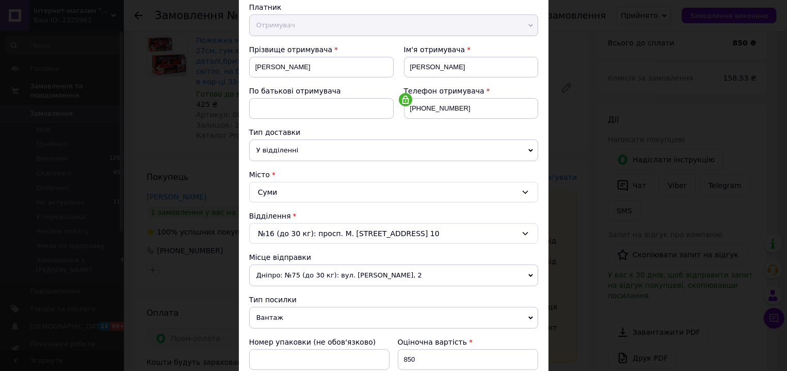
scroll to position [176, 0]
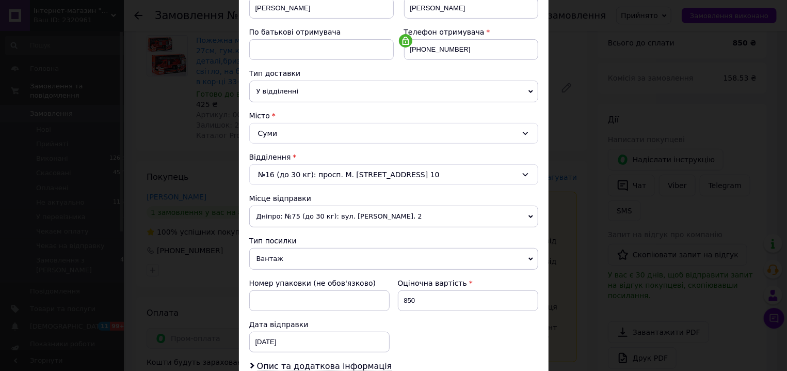
click at [323, 217] on span "Дніпро: №75 (до 30 кг): вул. [PERSON_NAME], 2" at bounding box center [393, 216] width 289 height 22
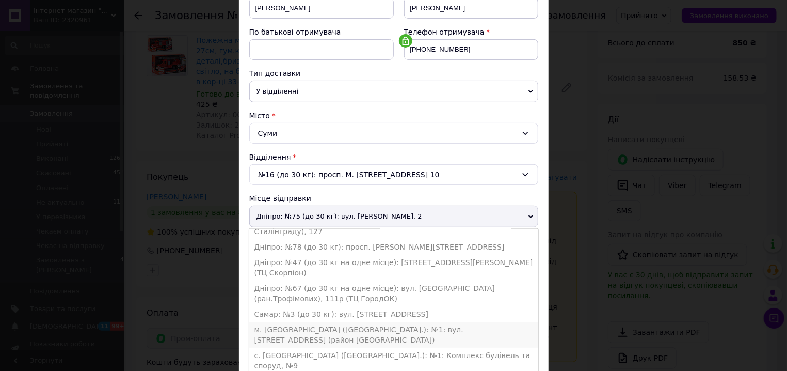
scroll to position [294, 0]
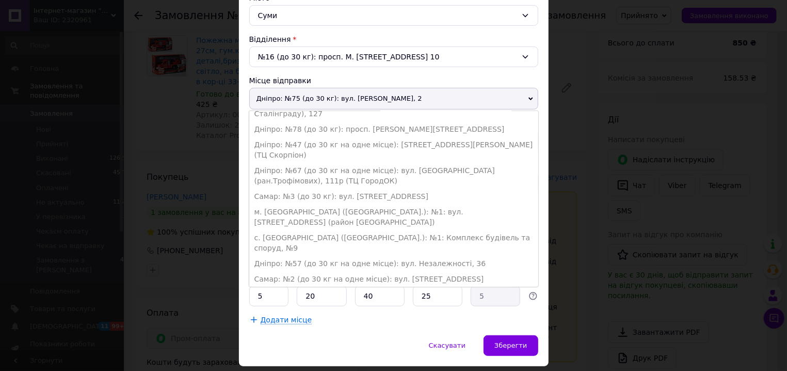
click at [297, 306] on link "Додати ще місце відправки" at bounding box center [307, 310] width 106 height 8
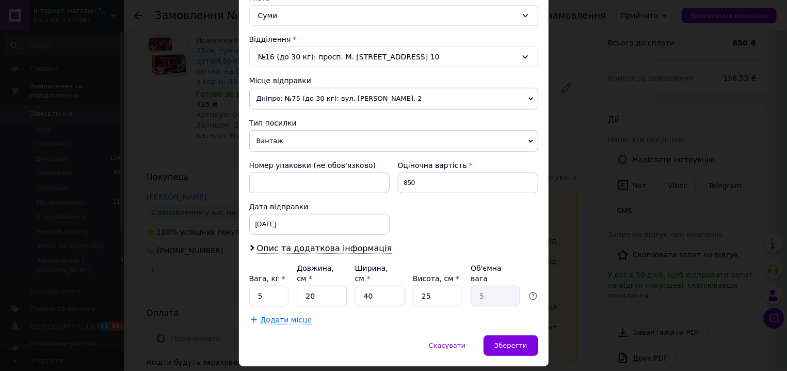
scroll to position [176, 0]
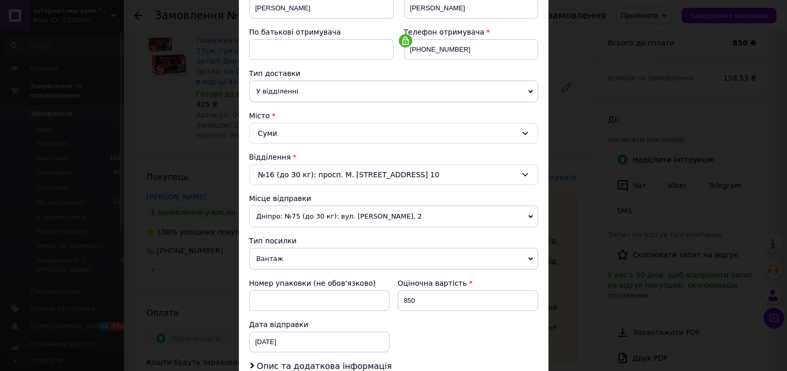
click at [297, 214] on span "Дніпро: №75 (до 30 кг): вул. [PERSON_NAME], 2" at bounding box center [393, 216] width 289 height 22
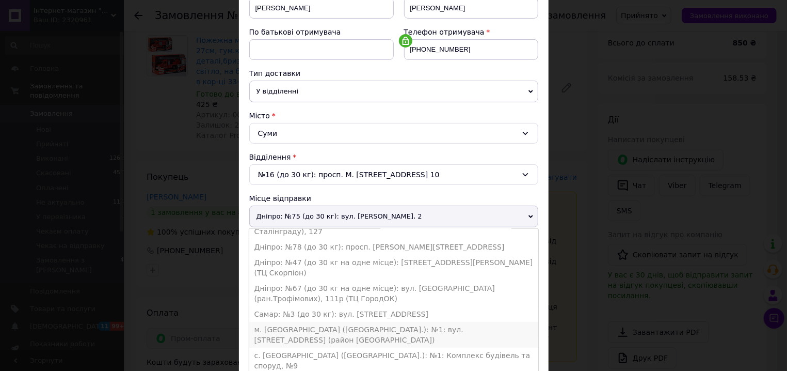
scroll to position [316, 0]
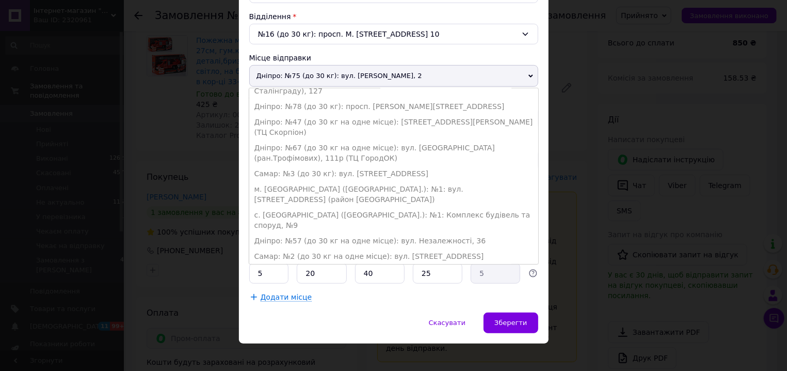
click at [276, 283] on link "Додати ще місце відправки" at bounding box center [307, 287] width 106 height 8
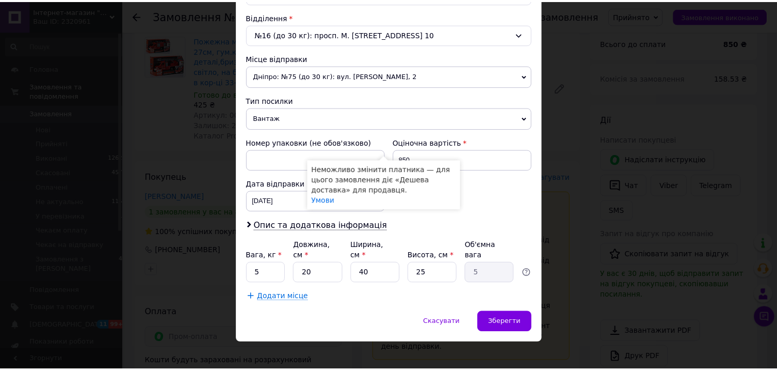
scroll to position [0, 0]
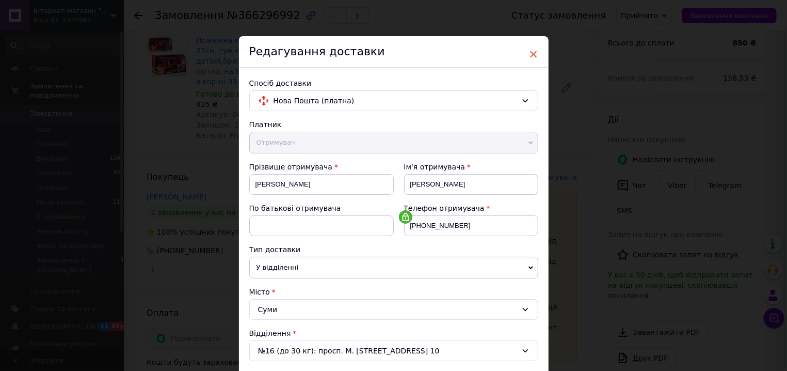
click at [529, 49] on span "×" at bounding box center [533, 54] width 9 height 18
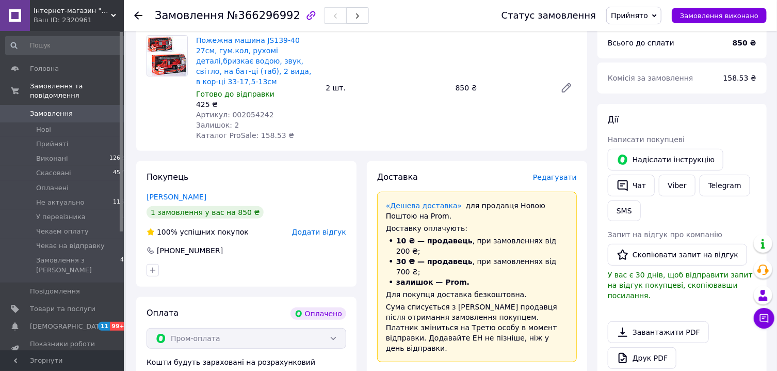
click at [134, 15] on icon at bounding box center [138, 15] width 8 height 8
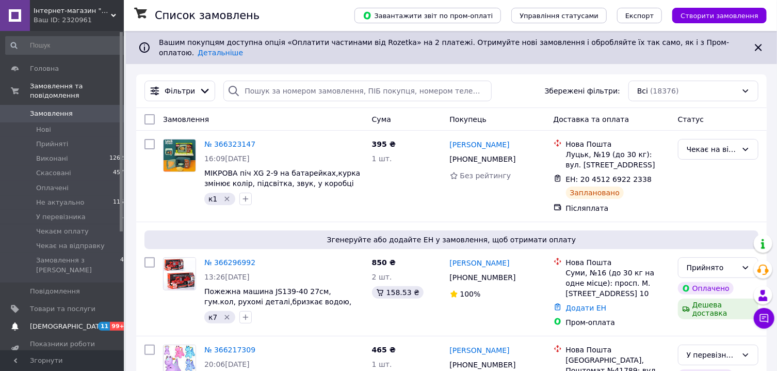
click at [65, 322] on span "[DEMOGRAPHIC_DATA]" at bounding box center [68, 326] width 76 height 9
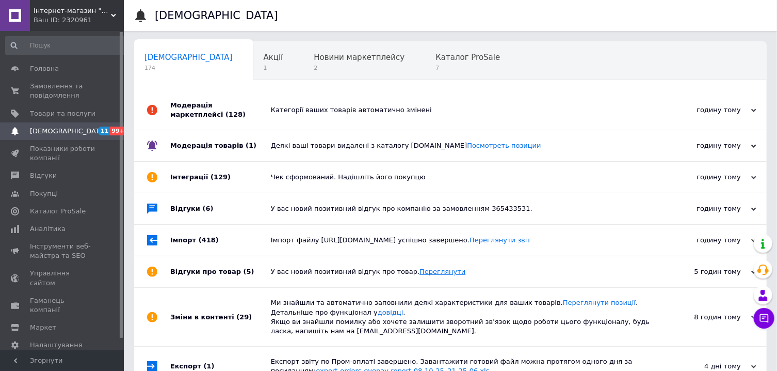
click at [420, 275] on link "Переглянути" at bounding box center [443, 271] width 46 height 8
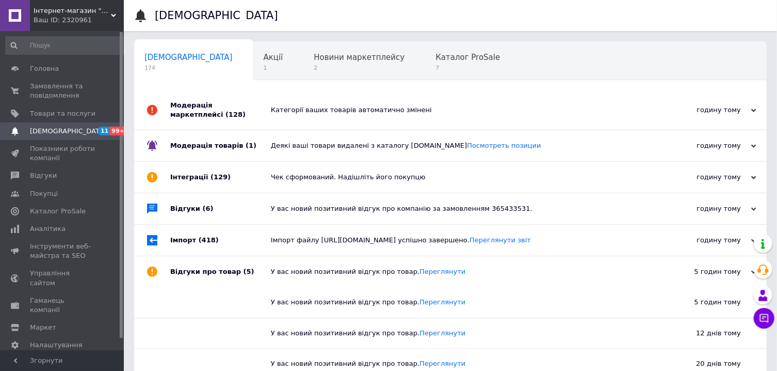
scroll to position [55, 0]
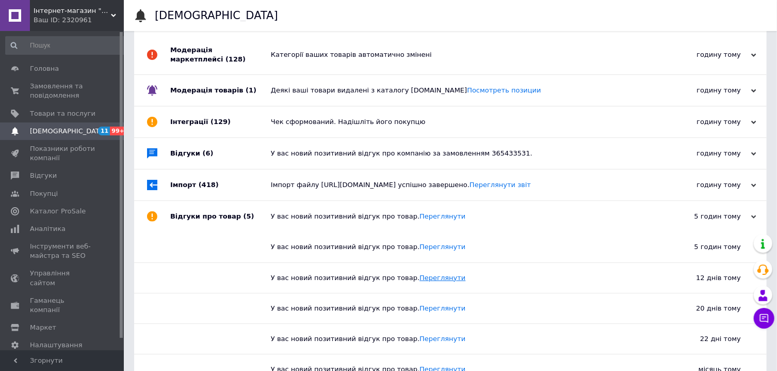
click at [420, 281] on link "Переглянути" at bounding box center [443, 278] width 46 height 8
click at [430, 311] on link "Переглянути" at bounding box center [443, 308] width 46 height 8
click at [428, 250] on link "Переглянути" at bounding box center [443, 247] width 46 height 8
click at [420, 220] on link "Переглянути" at bounding box center [443, 216] width 46 height 8
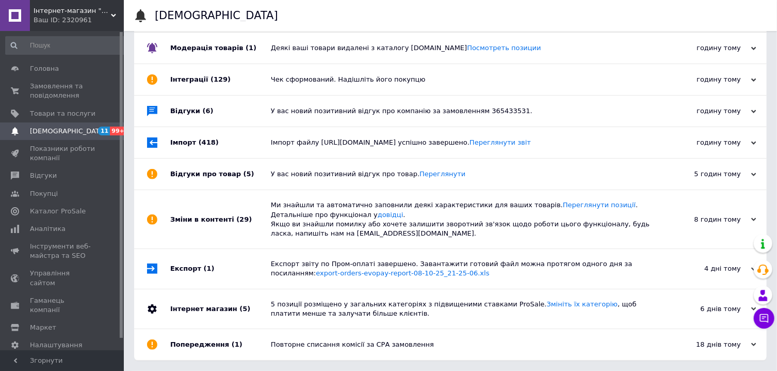
scroll to position [0, 0]
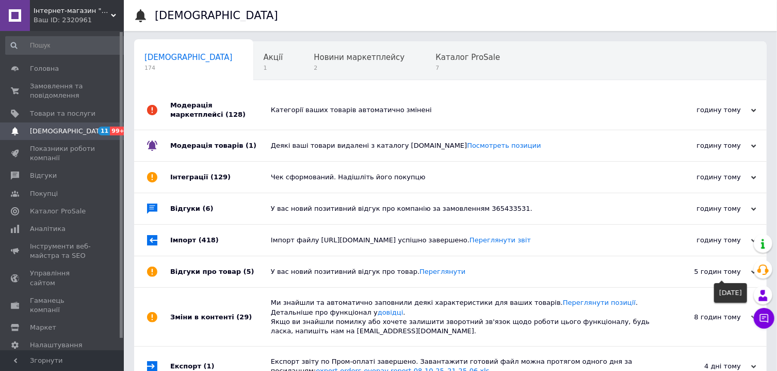
click at [726, 275] on div "5 годин тому" at bounding box center [704, 271] width 103 height 9
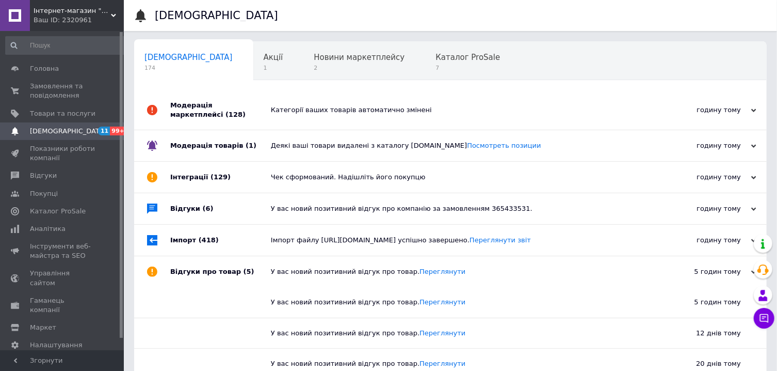
scroll to position [166, 0]
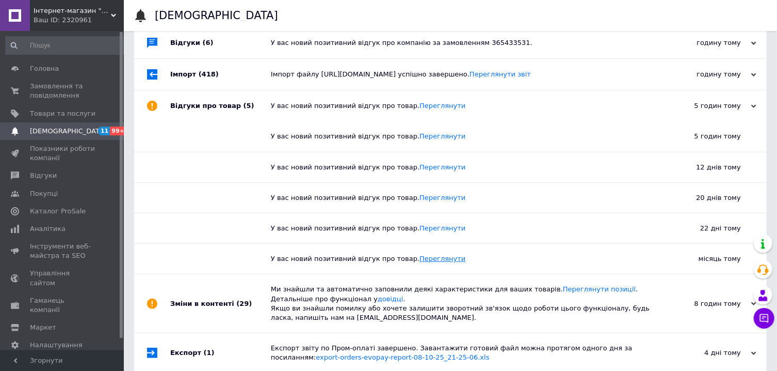
click at [420, 262] on link "Переглянути" at bounding box center [443, 258] width 46 height 8
click at [428, 232] on link "Переглянути" at bounding box center [443, 228] width 46 height 8
click at [420, 201] on link "Переглянути" at bounding box center [443, 198] width 46 height 8
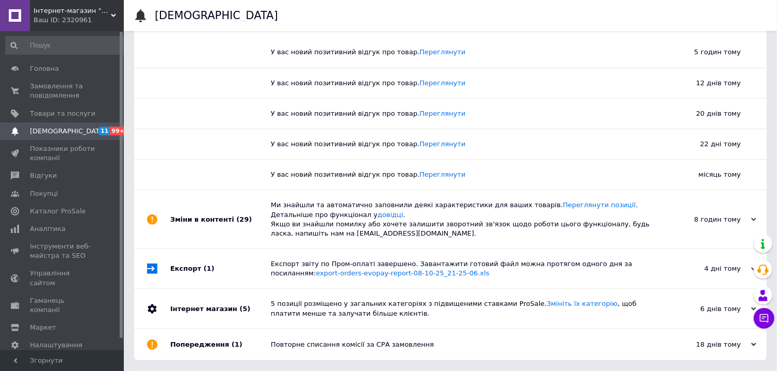
scroll to position [0, 0]
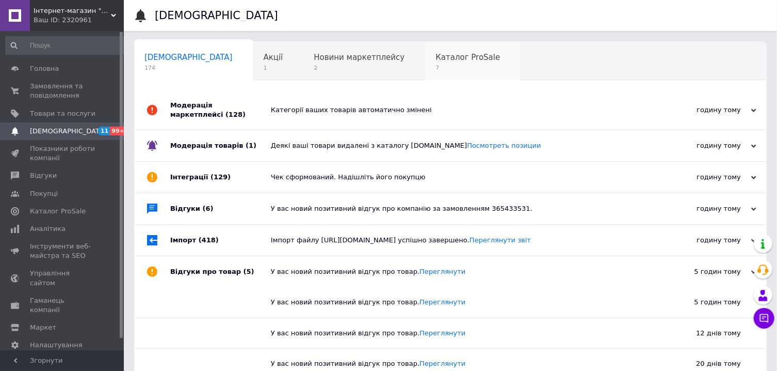
click at [436, 56] on span "Каталог ProSale" at bounding box center [468, 57] width 65 height 9
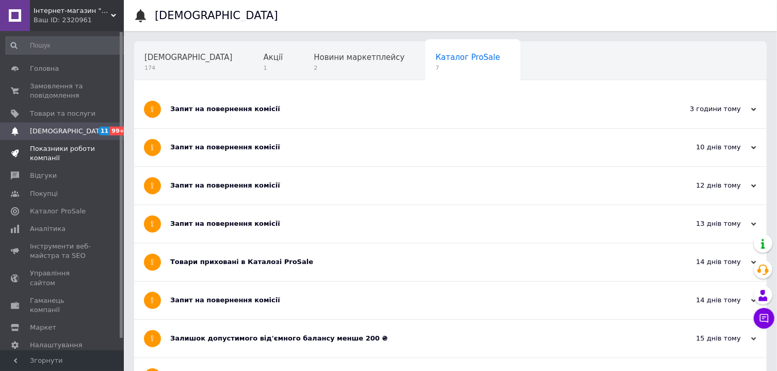
click at [60, 153] on span "Показники роботи компанії" at bounding box center [63, 153] width 66 height 19
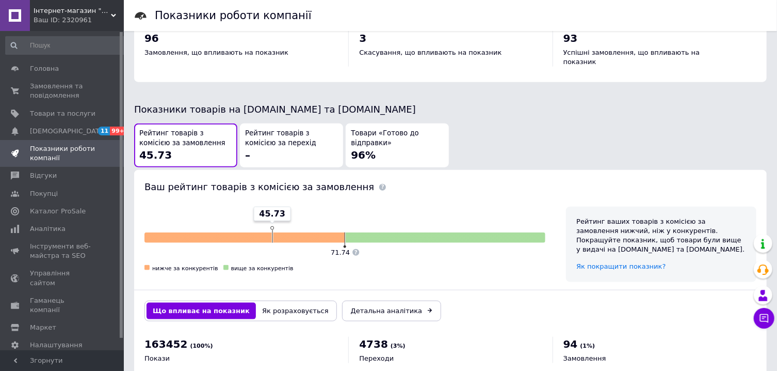
scroll to position [544, 0]
